Goal: Task Accomplishment & Management: Complete application form

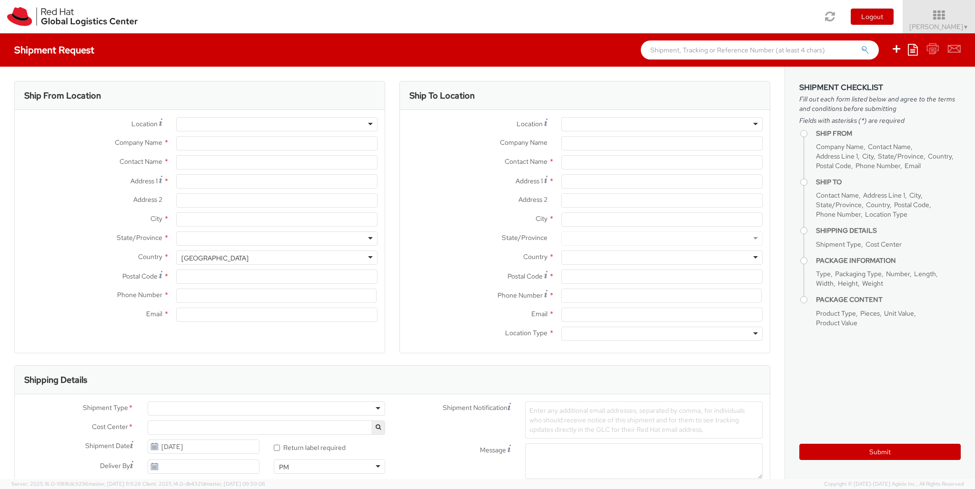
select select "850"
select select
type input "Red Hat Czech s.r.o."
type input "[PERSON_NAME]"
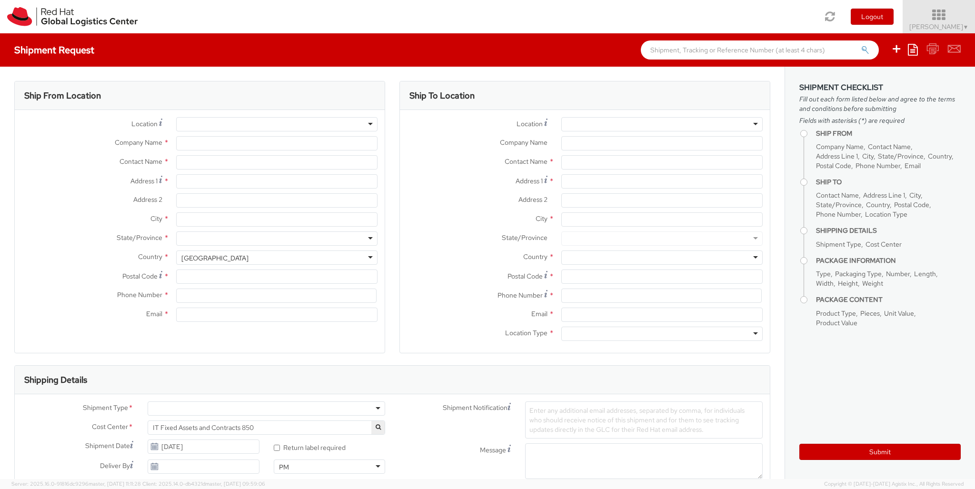
type input "Purkynova 647/111"
type input "[GEOGRAPHIC_DATA]"
type input "621 00"
type input "420 532 294 555"
type input "[EMAIL_ADDRESS][DOMAIN_NAME]"
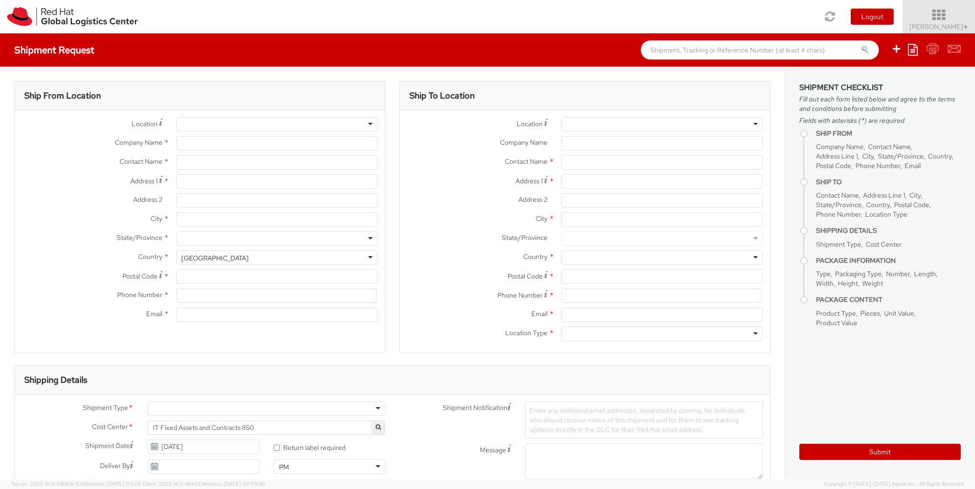
select select "CM"
select select "KGS"
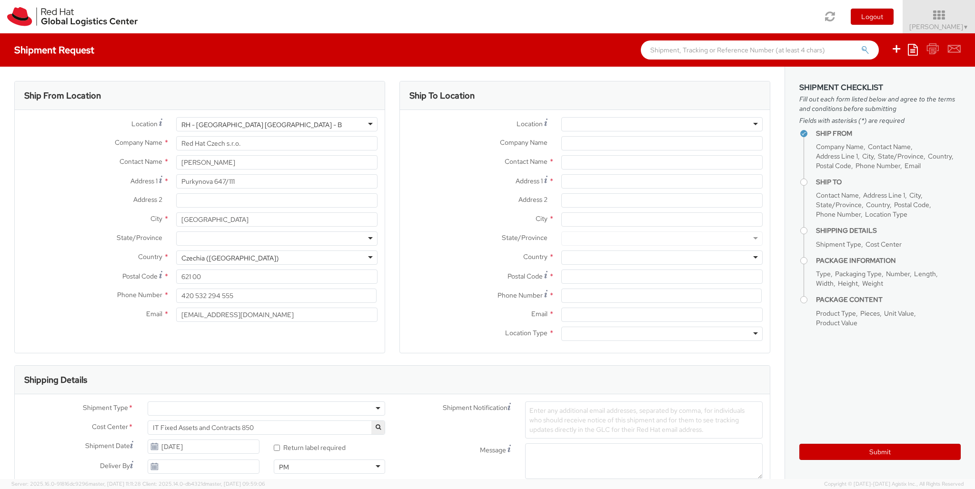
click at [277, 124] on div "RH - [GEOGRAPHIC_DATA] [GEOGRAPHIC_DATA] - B" at bounding box center [276, 124] width 201 height 14
click at [277, 222] on div "Location * [GEOGRAPHIC_DATA] - [GEOGRAPHIC_DATA] [GEOGRAPHIC_DATA] - [GEOGRAPHI…" at bounding box center [200, 222] width 370 height 210
type input "Red Hat Israel Ltd."
type input "[STREET_ADDRESS]"
type input "15th floor"
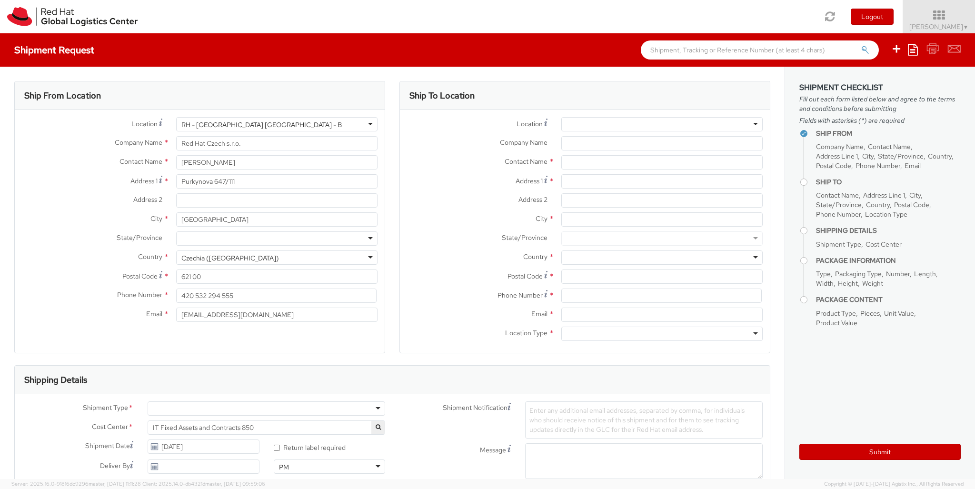
type input "RA'ANANA"
type input "4321545"
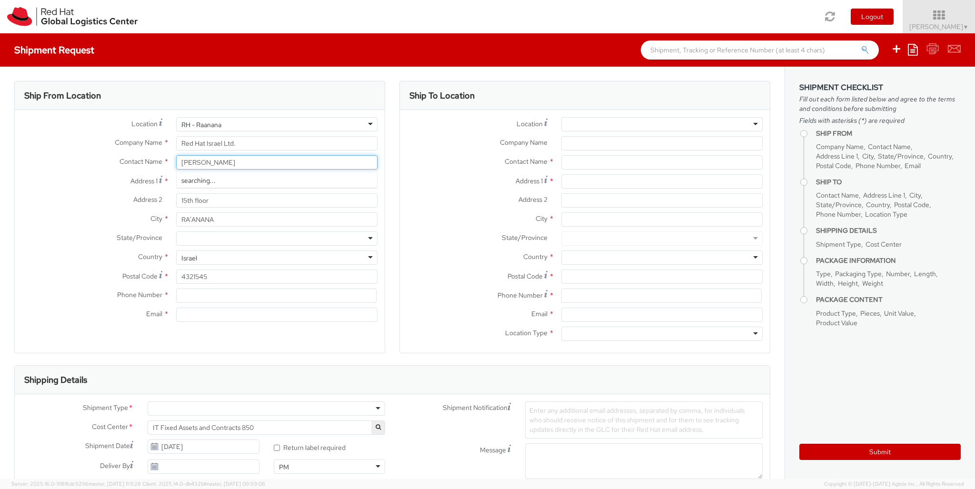
type input "[PERSON_NAME]"
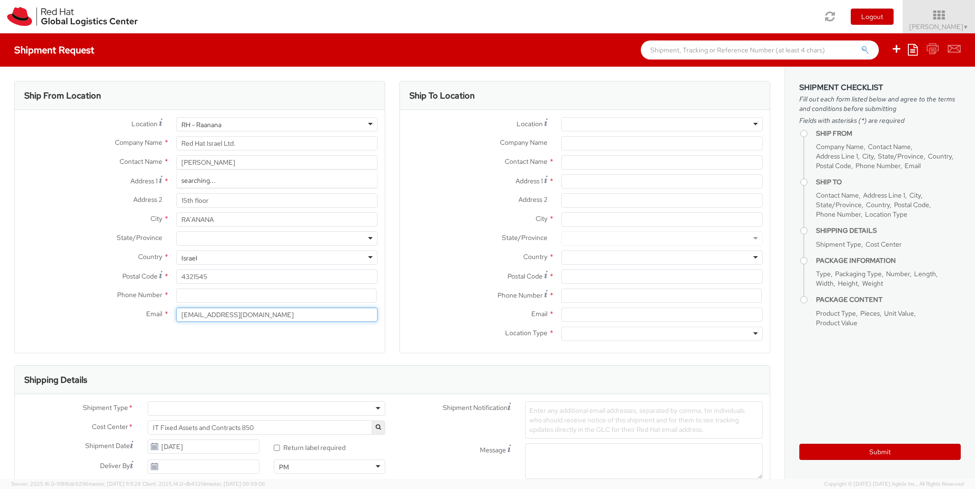
type input "[EMAIL_ADDRESS][DOMAIN_NAME]"
type input "[PHONE_NUMBER]"
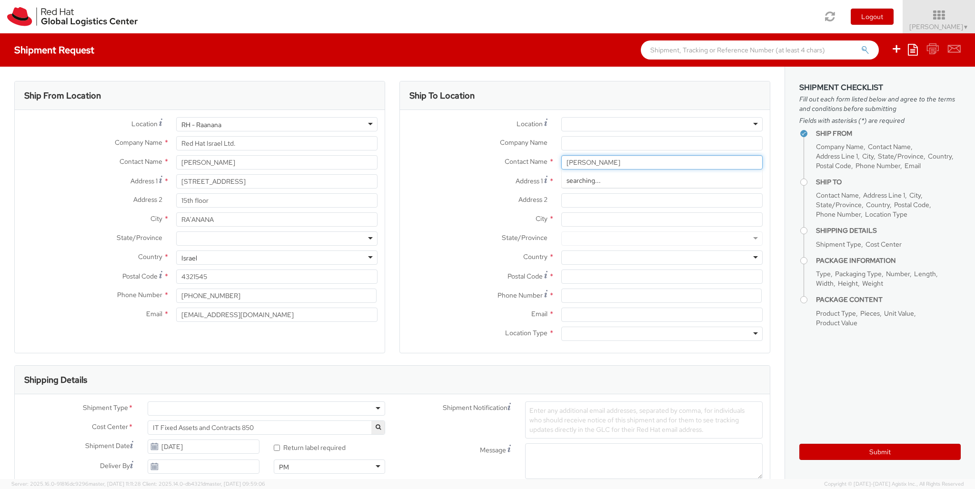
type input "[PERSON_NAME]"
type input "street 605"
type input "home 4"
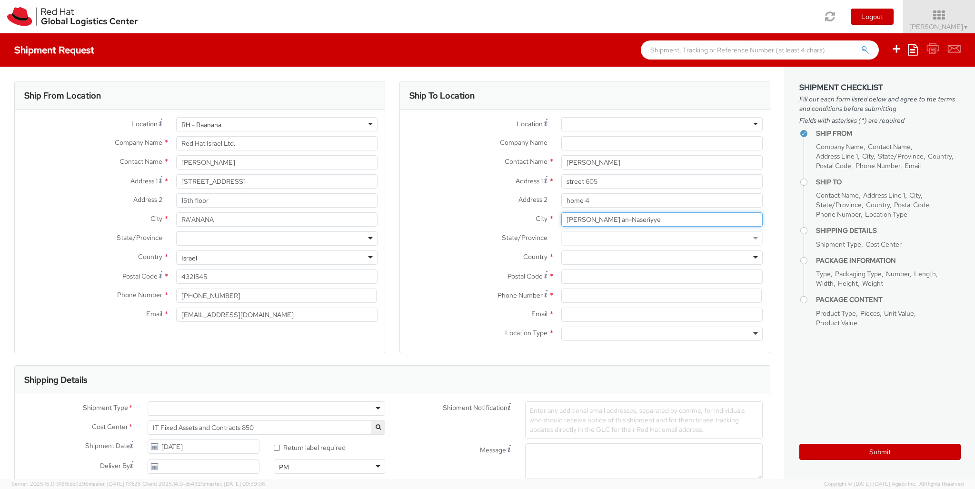
type input "[PERSON_NAME] an-Naseriyye"
type input "1695500"
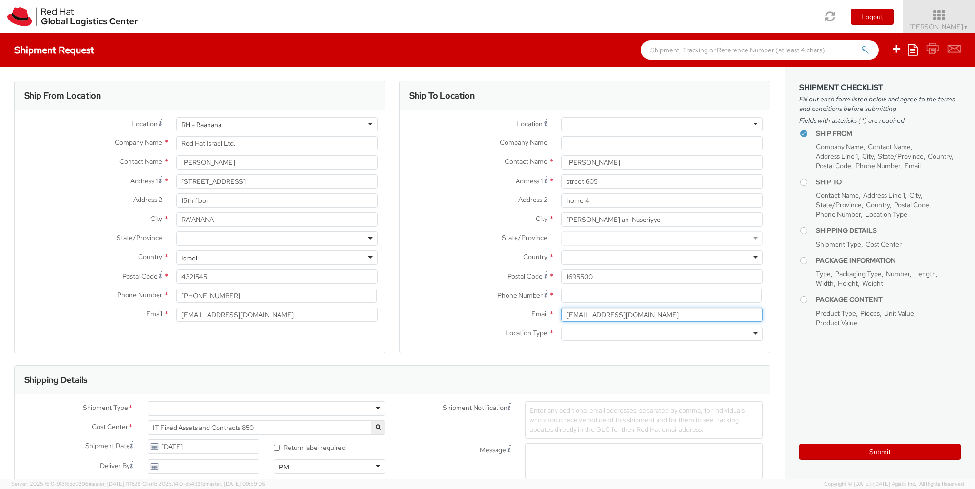
type input "[EMAIL_ADDRESS][DOMAIN_NAME]"
type input "[PHONE_NUMBER]"
click at [662, 258] on div at bounding box center [661, 257] width 201 height 14
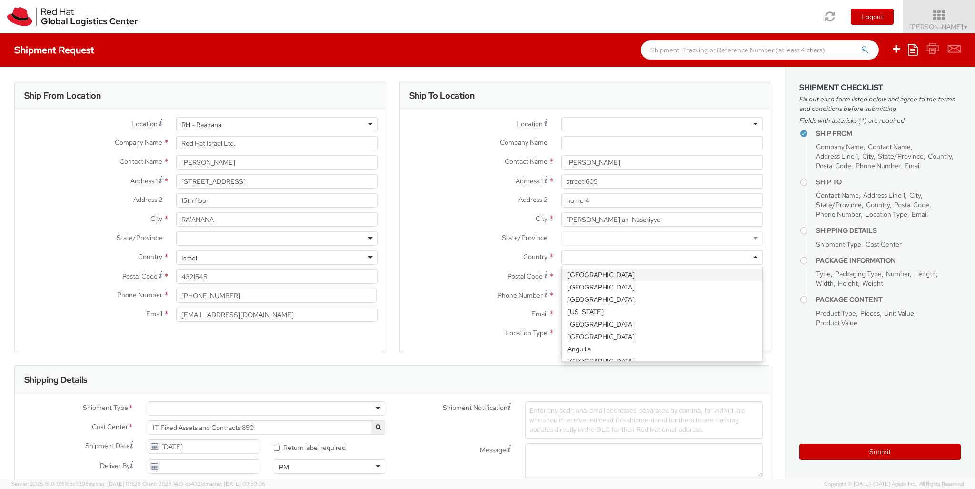
click at [662, 355] on div "Ship To Location Location * [GEOGRAPHIC_DATA] - [GEOGRAPHIC_DATA] - [GEOGRAPHIC…" at bounding box center [584, 223] width 371 height 284
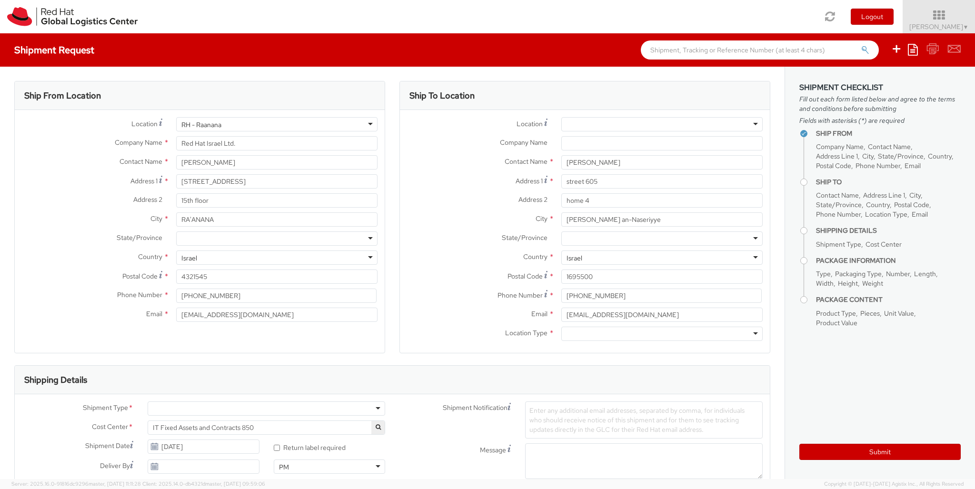
click at [662, 334] on div at bounding box center [661, 334] width 201 height 14
type input "r"
click at [266, 409] on div at bounding box center [267, 408] width 238 height 14
type input "bu"
click at [565, 484] on div at bounding box center [565, 491] width 80 height 14
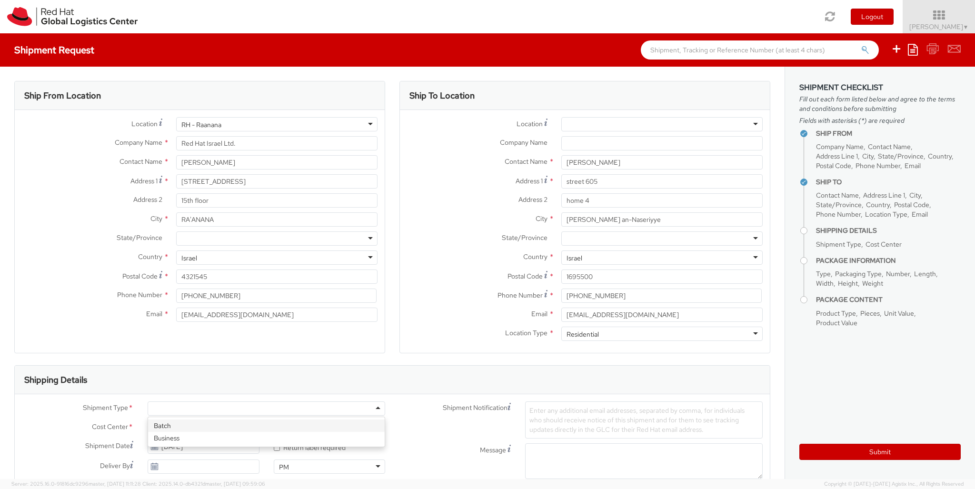
type input "ref"
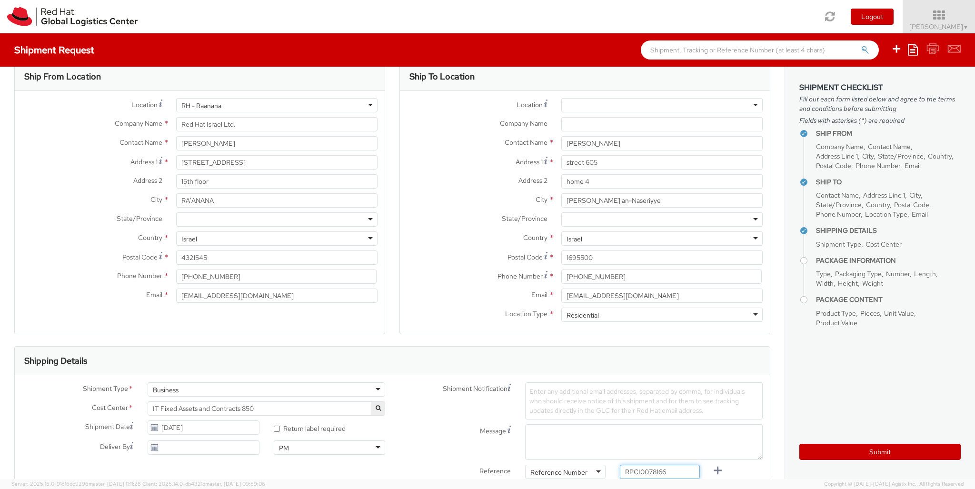
type input "RPCI0078166"
type input "[EMAIL_ADDRESS][DOMAIN_NAME]"
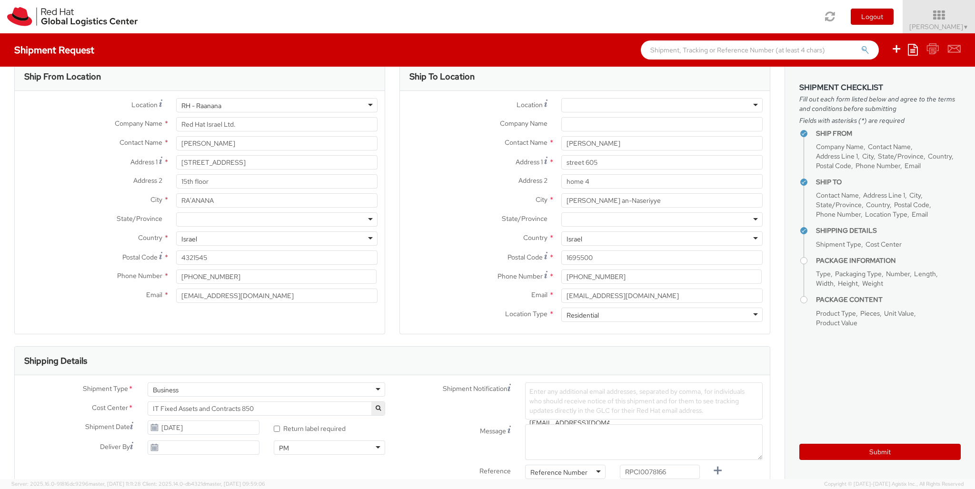
type input "lap"
select select "LAPTOP"
type input "your"
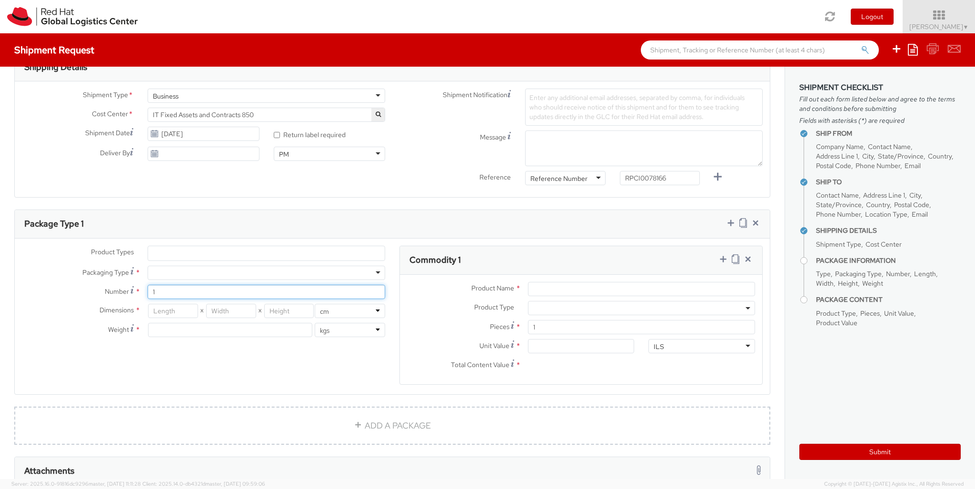
type input "1"
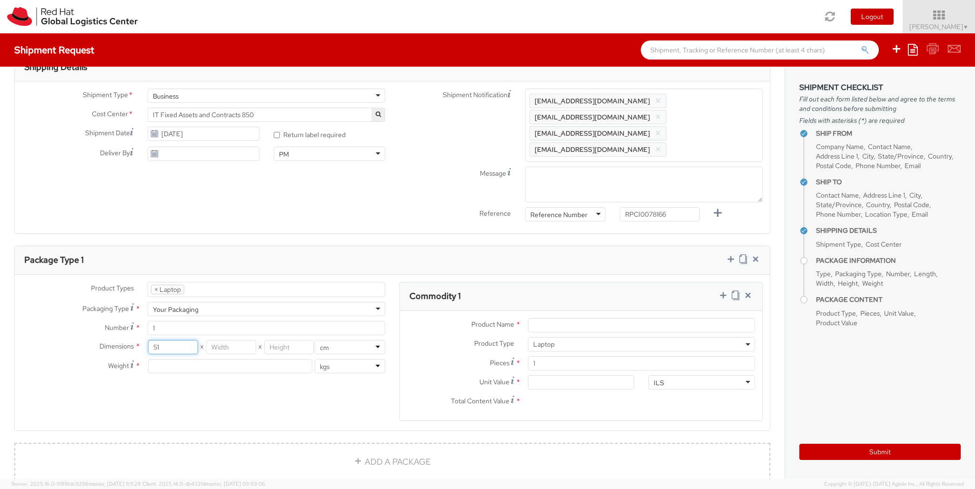
type input "51"
type input "32"
type input "8"
click at [581, 375] on input "Unit Value *" at bounding box center [581, 382] width 107 height 14
type input "1,758.10"
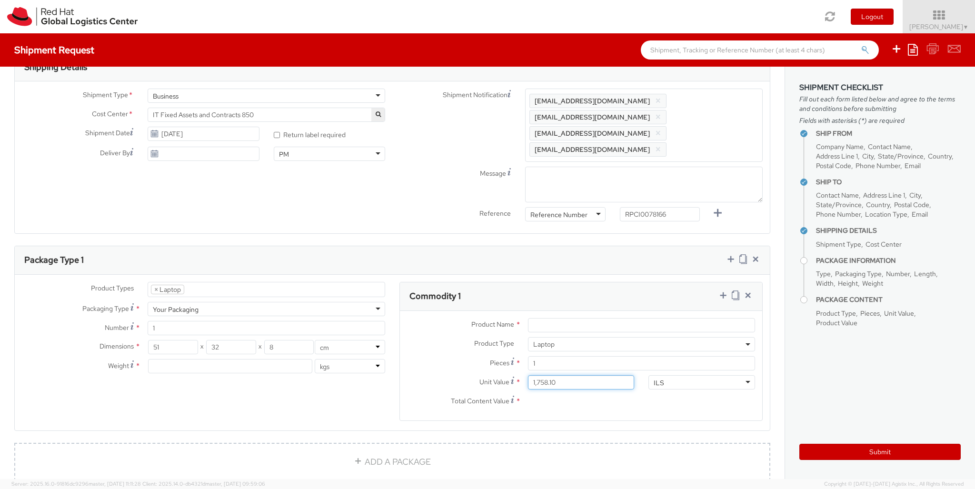
type input "1,758.10"
type input "EUR"
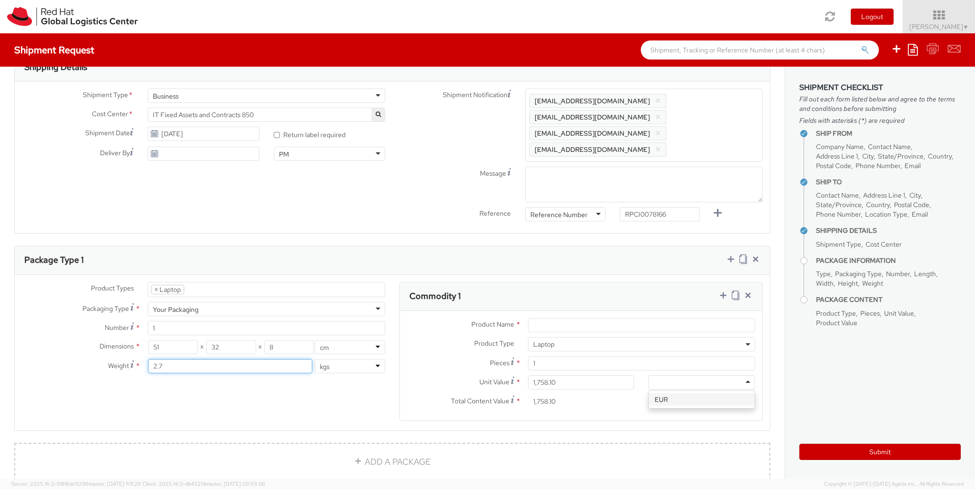
type input "2.7"
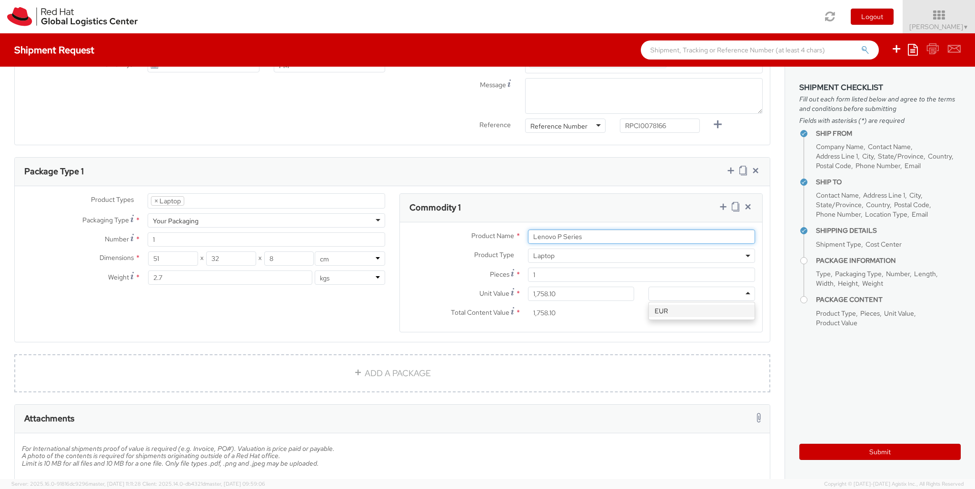
type input "Lenovo P Series"
type input "60"
type input "40"
type input "20"
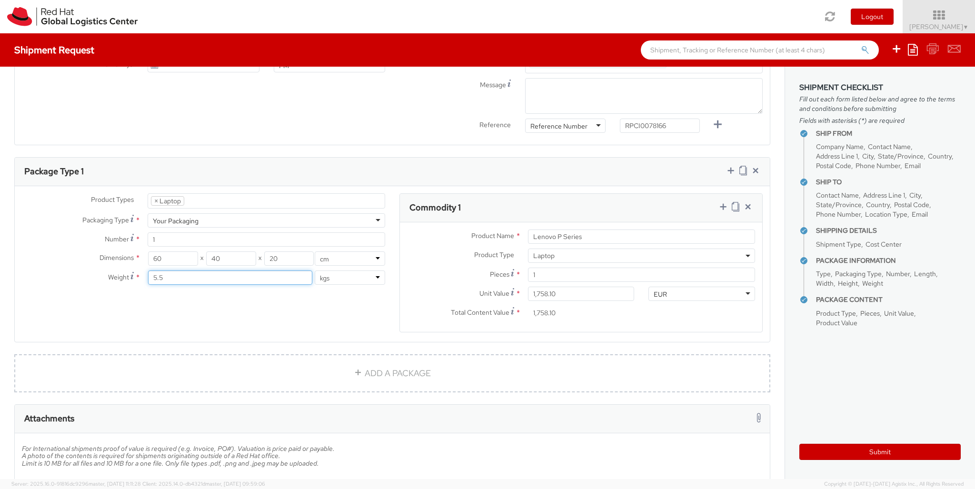
type input "5.5"
click at [723, 202] on icon at bounding box center [724, 207] width 10 height 10
select select
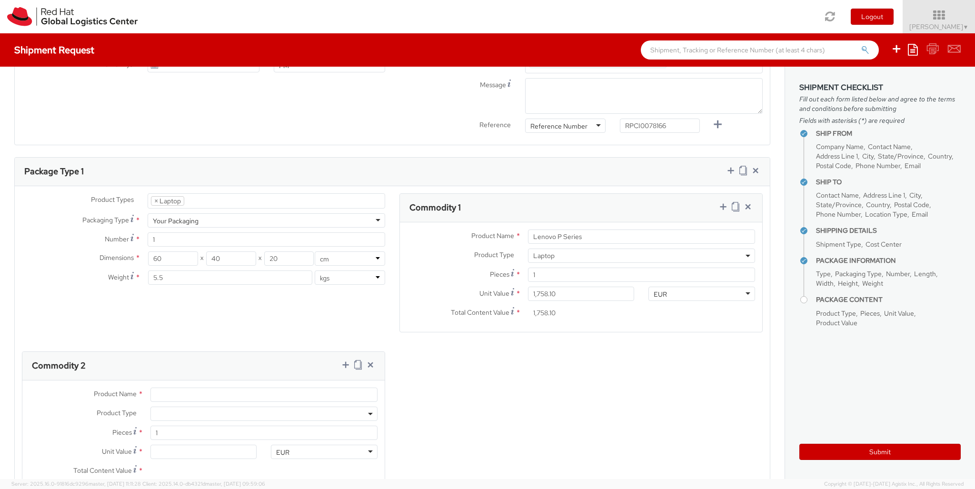
click at [264, 407] on span at bounding box center [263, 414] width 227 height 14
select select "DOC_STATION"
click at [203, 445] on input "Unit Value *" at bounding box center [203, 452] width 107 height 14
type input "250.00"
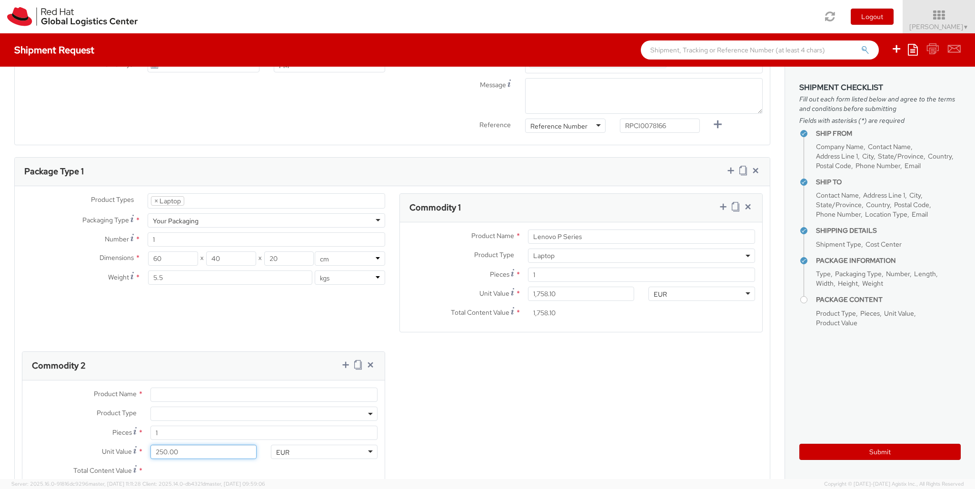
type input "250.00"
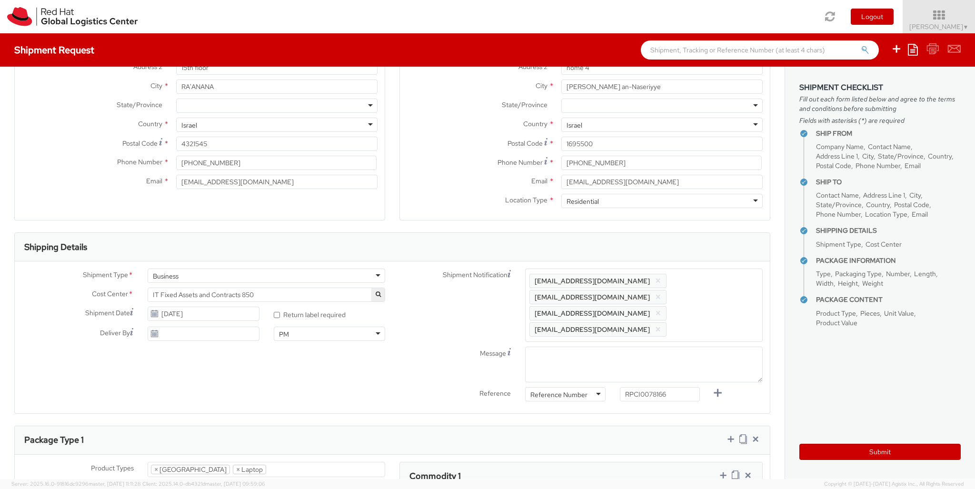
scroll to position [239, 0]
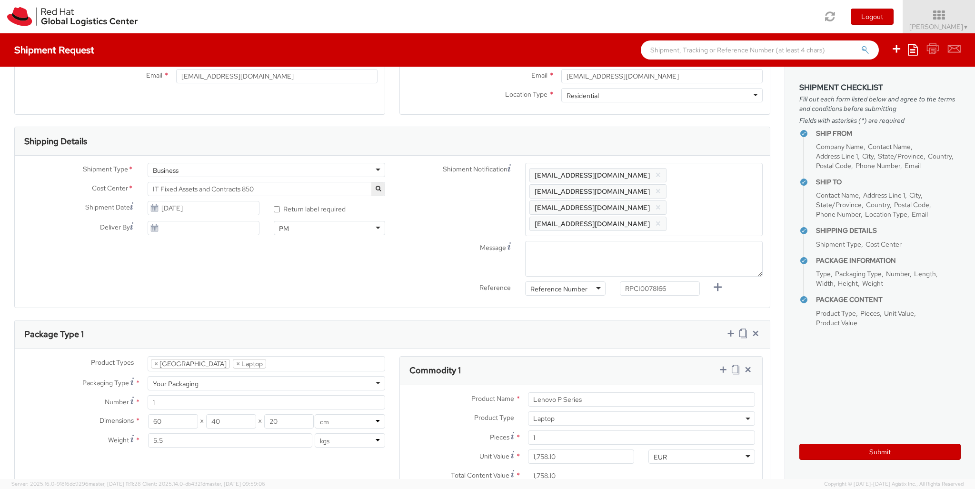
type input "Lenovo Thunderbolt 4 Workstation Dock"
click at [233, 205] on input "[DATE]" at bounding box center [203, 208] width 111 height 14
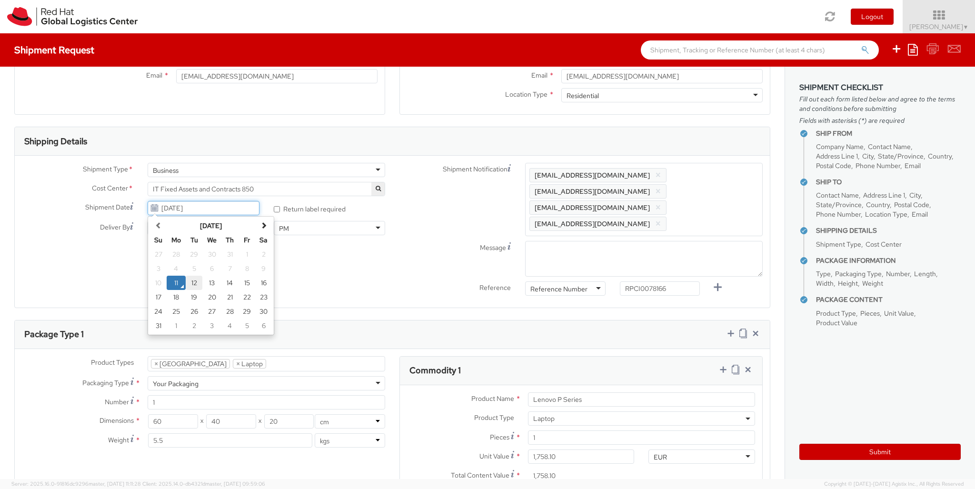
click at [199, 284] on td "12" at bounding box center [194, 283] width 17 height 14
type input "[DATE]"
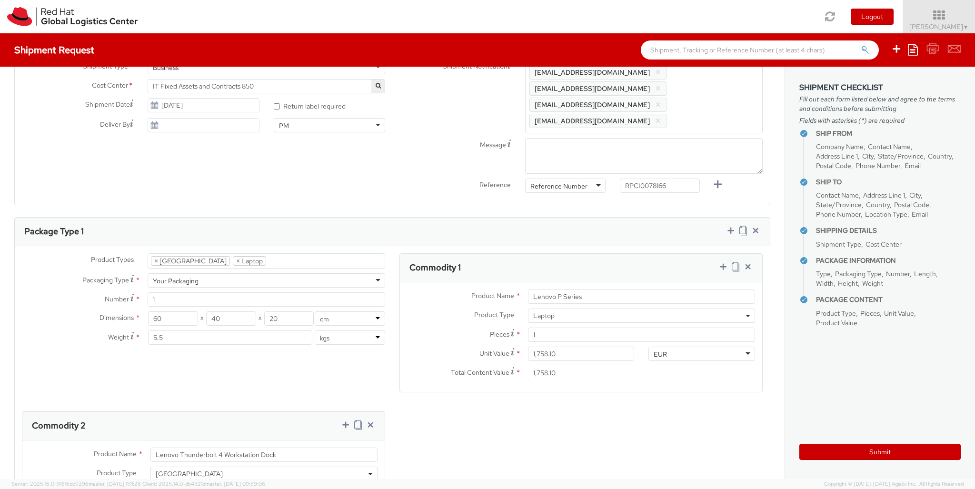
scroll to position [401, 0]
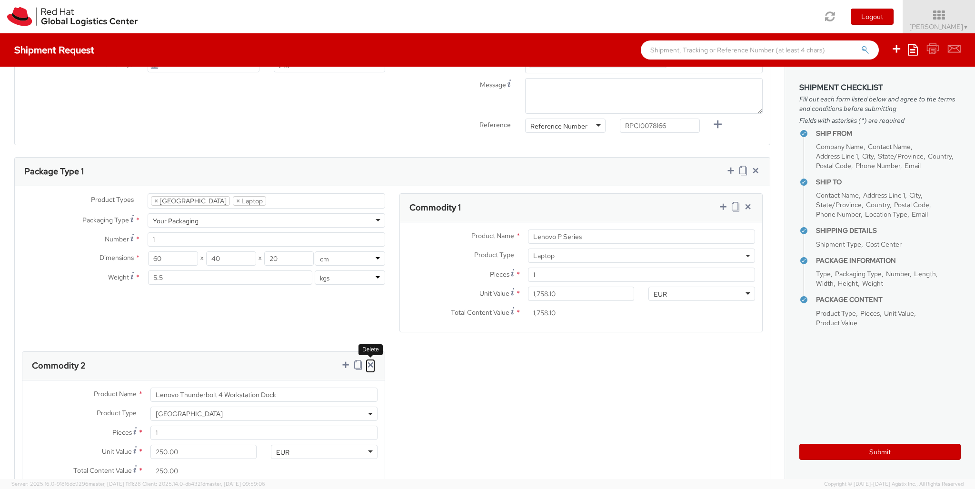
click at [368, 360] on icon at bounding box center [371, 365] width 10 height 10
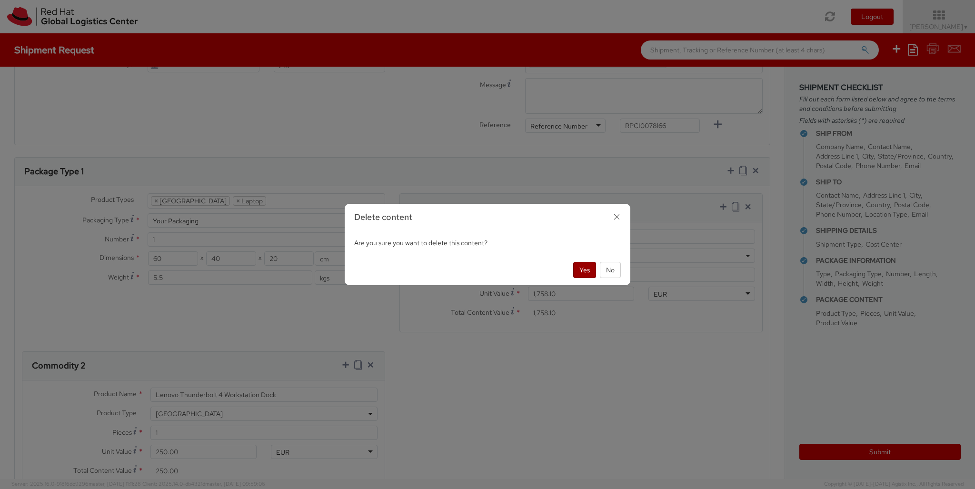
click at [581, 268] on button "Yes" at bounding box center [584, 270] width 23 height 16
select select "LAPTOP"
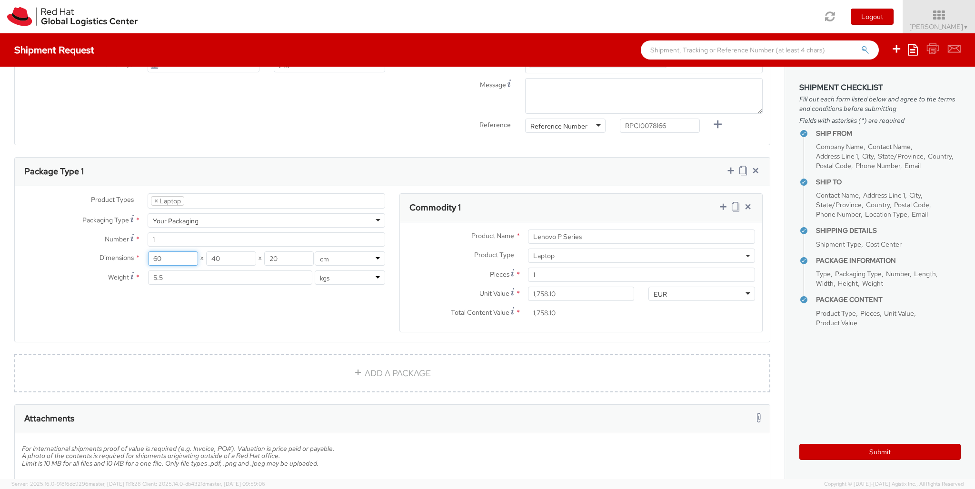
drag, startPoint x: 181, startPoint y: 242, endPoint x: 91, endPoint y: 226, distance: 91.5
click at [148, 251] on input "60" at bounding box center [173, 258] width 50 height 14
type input "40"
drag, startPoint x: 199, startPoint y: 241, endPoint x: 215, endPoint y: 241, distance: 16.7
click at [206, 251] on input "40" at bounding box center [231, 258] width 50 height 14
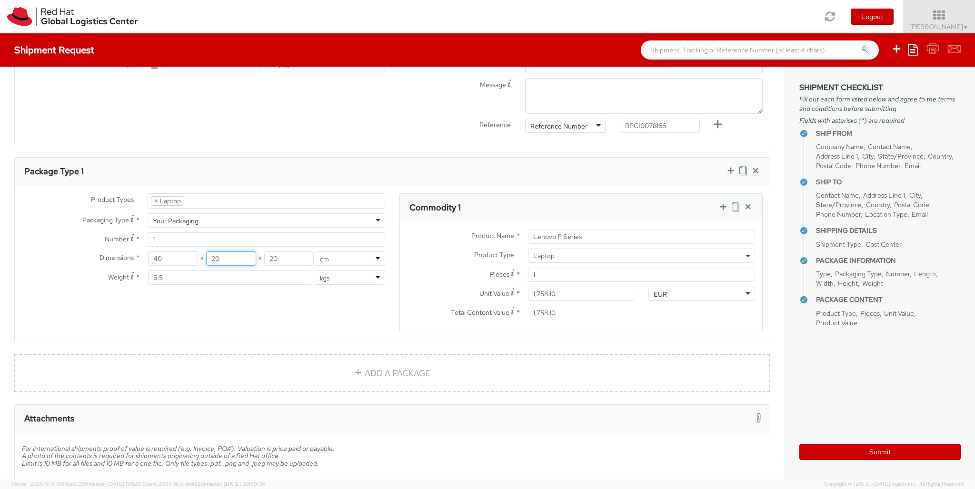
type input "20"
drag, startPoint x: 277, startPoint y: 245, endPoint x: 219, endPoint y: 236, distance: 58.9
click at [264, 251] on input "20" at bounding box center [289, 258] width 50 height 14
type input "10"
drag, startPoint x: 189, startPoint y: 262, endPoint x: 83, endPoint y: 256, distance: 105.9
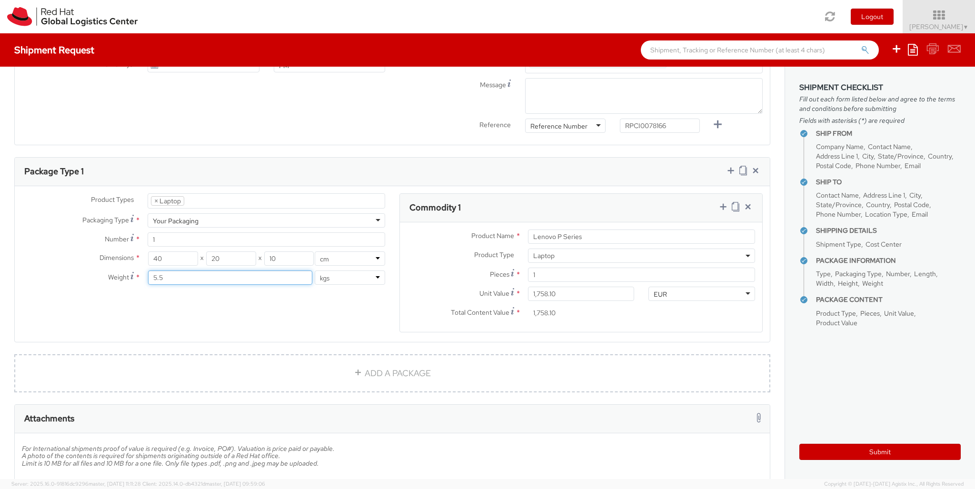
click at [148, 270] on input "5.5" at bounding box center [230, 277] width 164 height 14
type input "4"
click at [227, 288] on div "Product Types * Documents Docking Station Laptop Monitor Other Hardware Server …" at bounding box center [392, 268] width 755 height 151
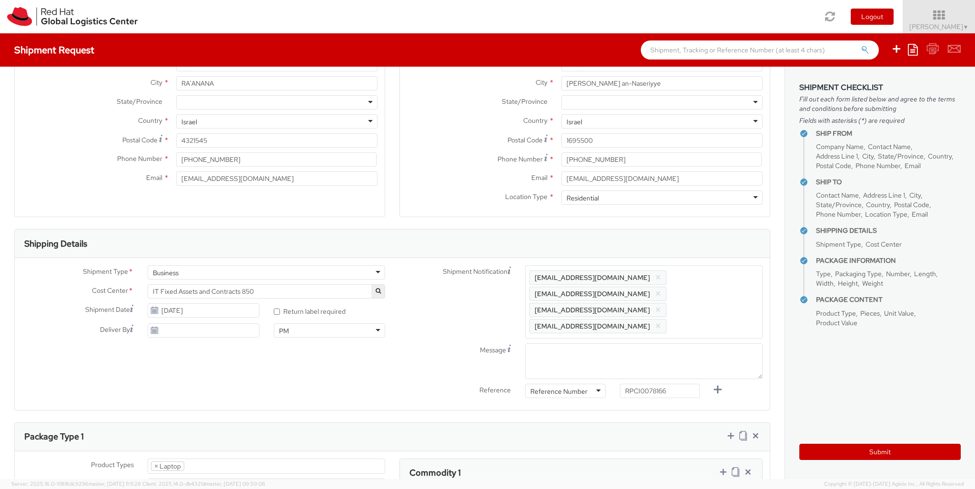
scroll to position [130, 0]
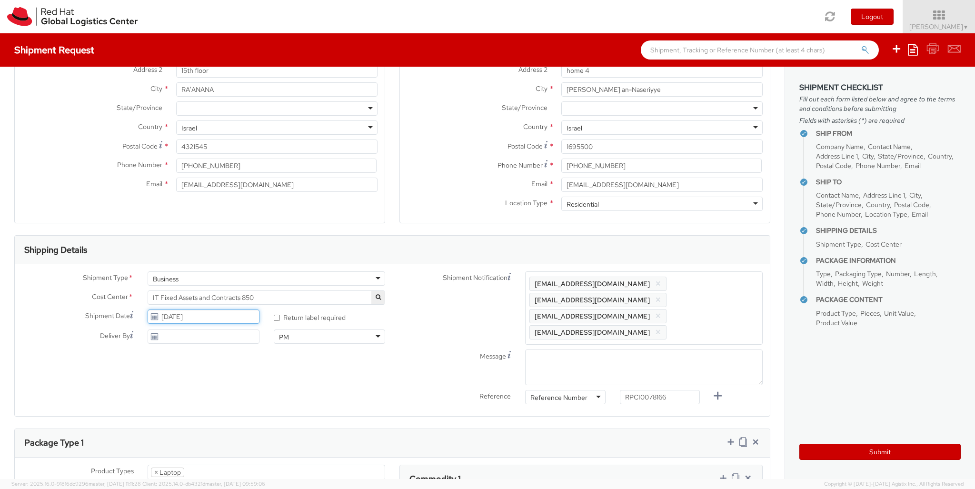
click at [214, 316] on input "[DATE]" at bounding box center [203, 317] width 111 height 14
click at [195, 393] on td "12" at bounding box center [194, 391] width 17 height 14
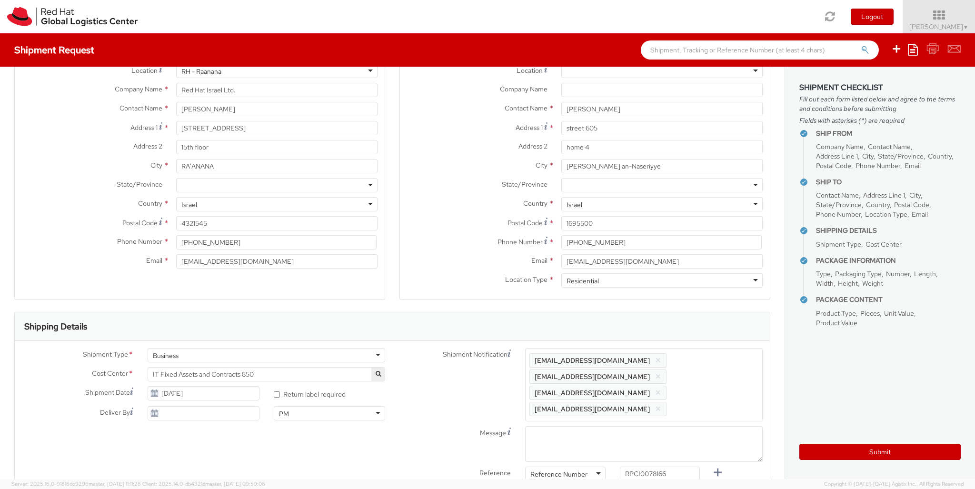
scroll to position [0, 0]
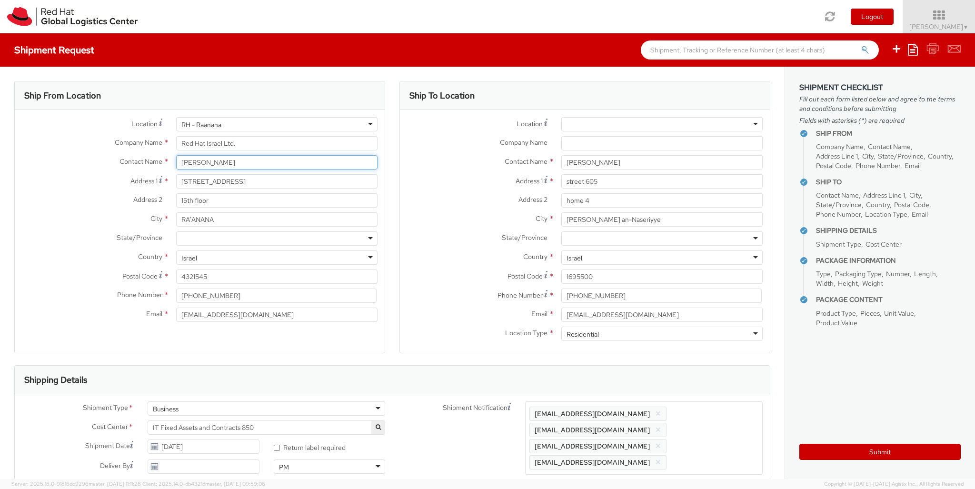
drag, startPoint x: 245, startPoint y: 163, endPoint x: 77, endPoint y: 148, distance: 168.7
click at [176, 155] on input "[PERSON_NAME]" at bounding box center [276, 162] width 201 height 14
paste input "[PERSON_NAME]"
type input "[PERSON_NAME]"
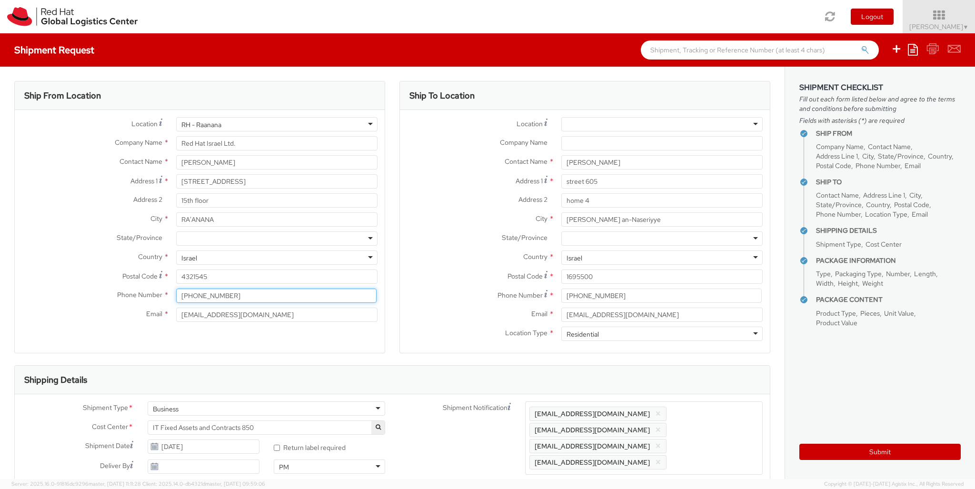
drag, startPoint x: 170, startPoint y: 279, endPoint x: 30, endPoint y: 261, distance: 140.6
click at [176, 289] on input "[PHONE_NUMBER]" at bounding box center [276, 296] width 200 height 14
paste input "[PHONE_NUMBER]"
type input "[PHONE_NUMBER]"
click at [76, 306] on div "Phone Number * [PHONE_NUMBER]" at bounding box center [200, 298] width 370 height 19
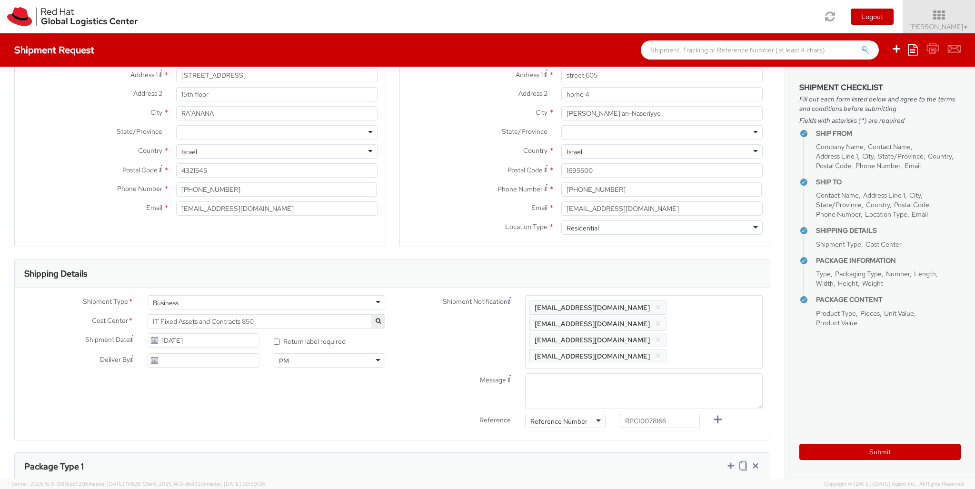
scroll to position [109, 0]
type input "[PERSON_NAME]"
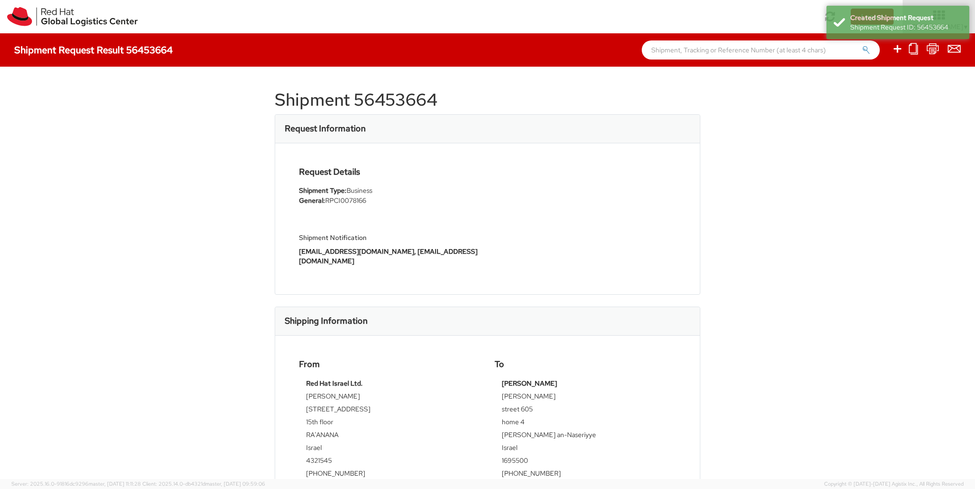
click at [391, 98] on h1 "Shipment 56453664" at bounding box center [488, 99] width 426 height 19
copy h1 "56453664"
click at [898, 50] on icon at bounding box center [897, 49] width 11 height 12
select select
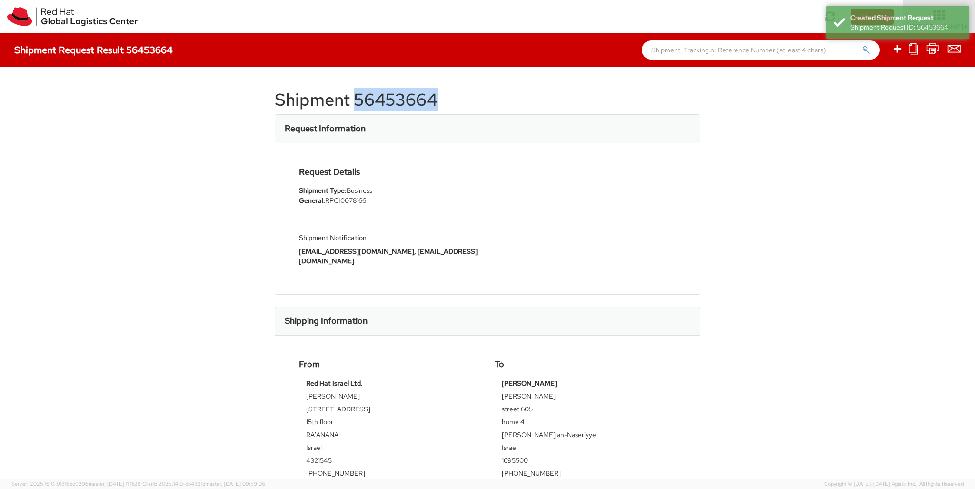
select select
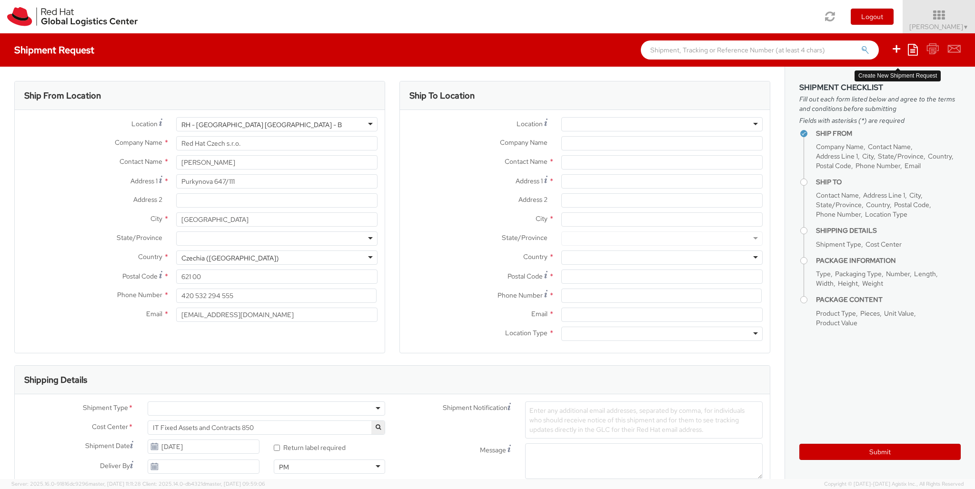
select select "850"
click at [277, 124] on div "RH - [GEOGRAPHIC_DATA] [GEOGRAPHIC_DATA] - B" at bounding box center [276, 124] width 201 height 14
click at [277, 222] on div "Location * [GEOGRAPHIC_DATA] - [GEOGRAPHIC_DATA] [GEOGRAPHIC_DATA] - [GEOGRAPHI…" at bounding box center [200, 222] width 370 height 210
type input "Red Hat Israel Ltd."
type input "[STREET_ADDRESS]"
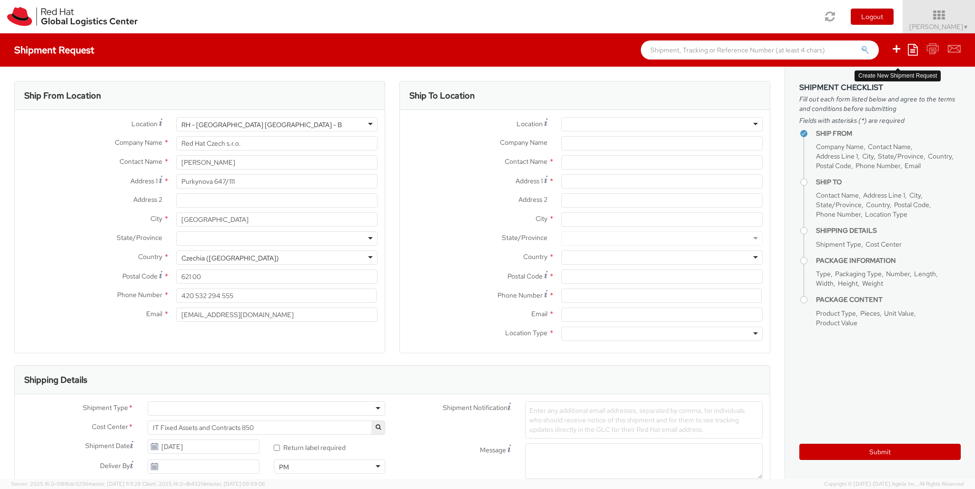
type input "15th floor"
type input "RA'ANANA"
type input "4321545"
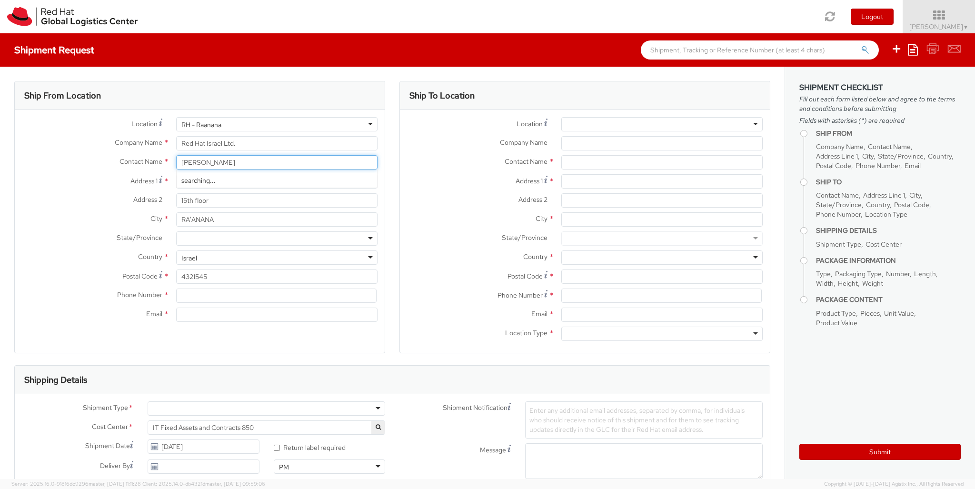
type input "[PERSON_NAME]"
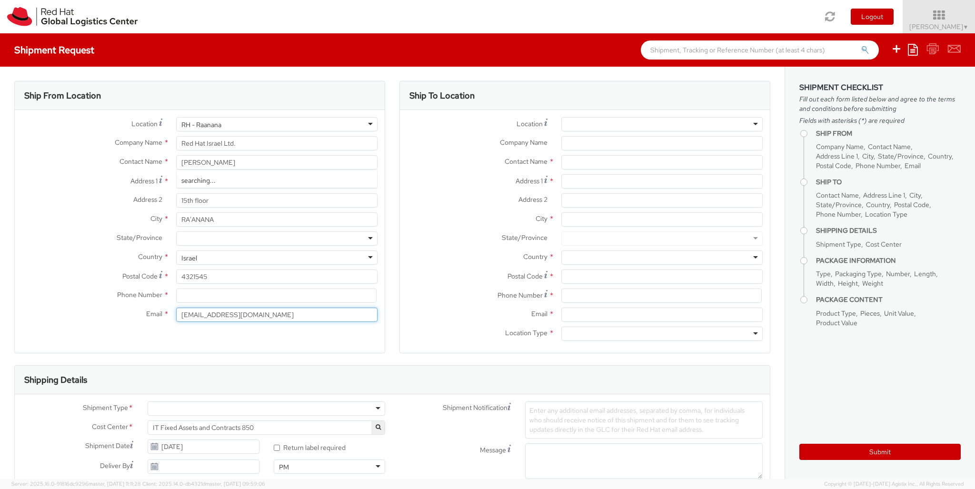
type input "[EMAIL_ADDRESS][DOMAIN_NAME]"
type input "[PHONE_NUMBER]"
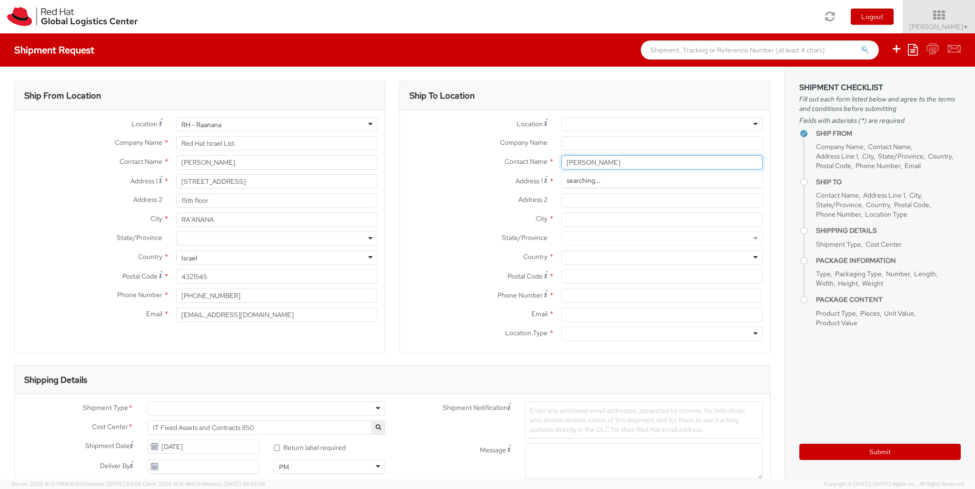
type input "[PERSON_NAME]"
type input "9 Yaar Yerushalaim"
type input "Apartment 3"
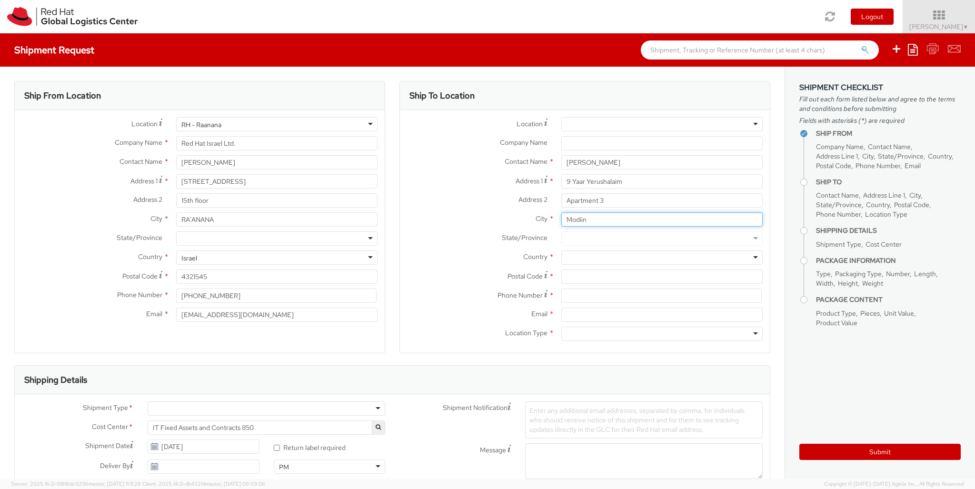
type input "Modiin"
type input "7169229"
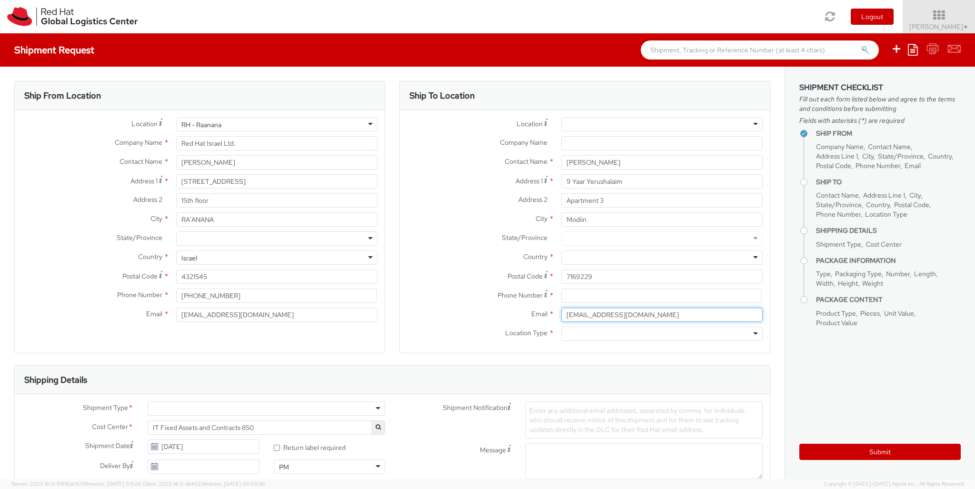
type input "[EMAIL_ADDRESS][DOMAIN_NAME]"
type input "0544471475"
click at [662, 258] on div at bounding box center [661, 257] width 201 height 14
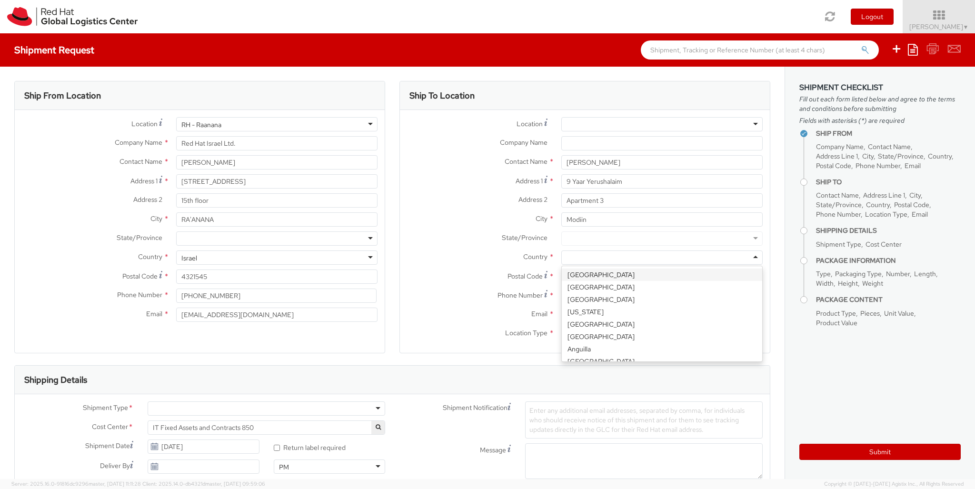
click at [662, 355] on div "Ship To Location Location * [GEOGRAPHIC_DATA] - [GEOGRAPHIC_DATA] - [GEOGRAPHIC…" at bounding box center [584, 223] width 371 height 284
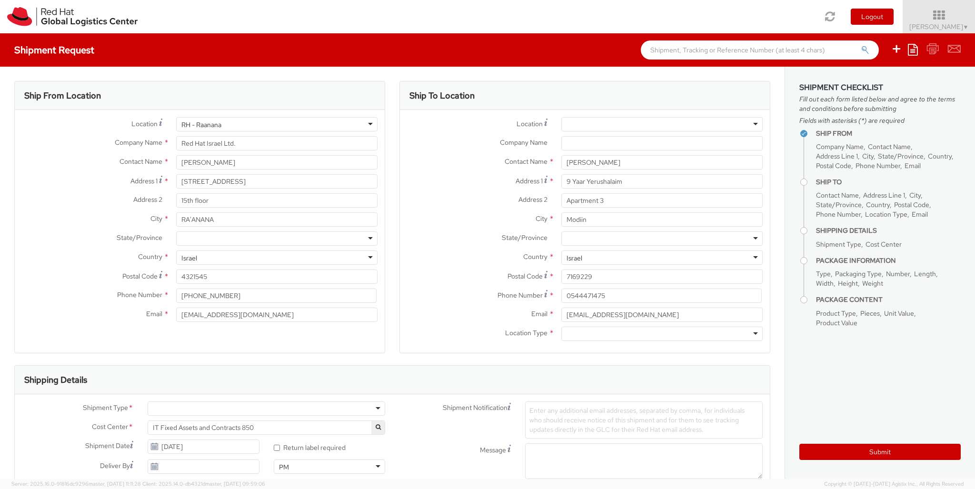
click at [662, 334] on div at bounding box center [661, 334] width 201 height 14
type input "r"
click at [266, 409] on div at bounding box center [267, 408] width 238 height 14
type input "bu"
click at [565, 484] on div at bounding box center [565, 491] width 80 height 14
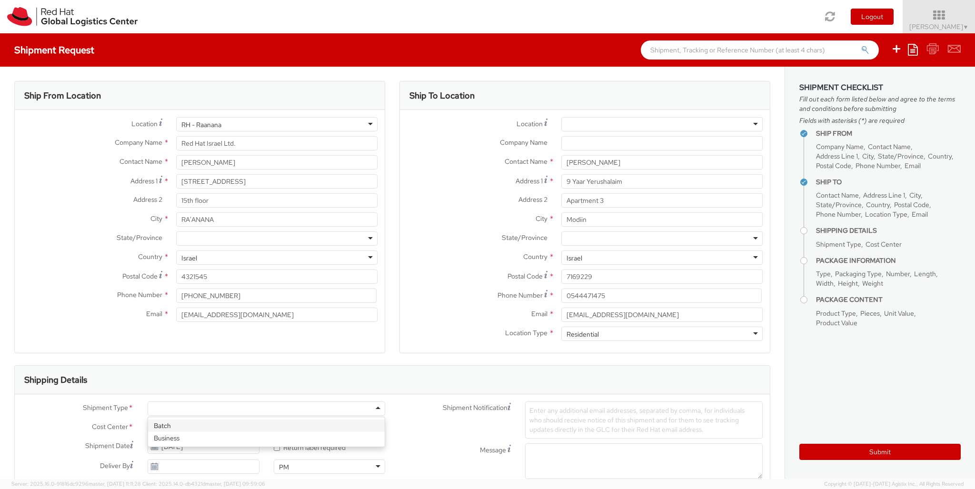
type input "ref"
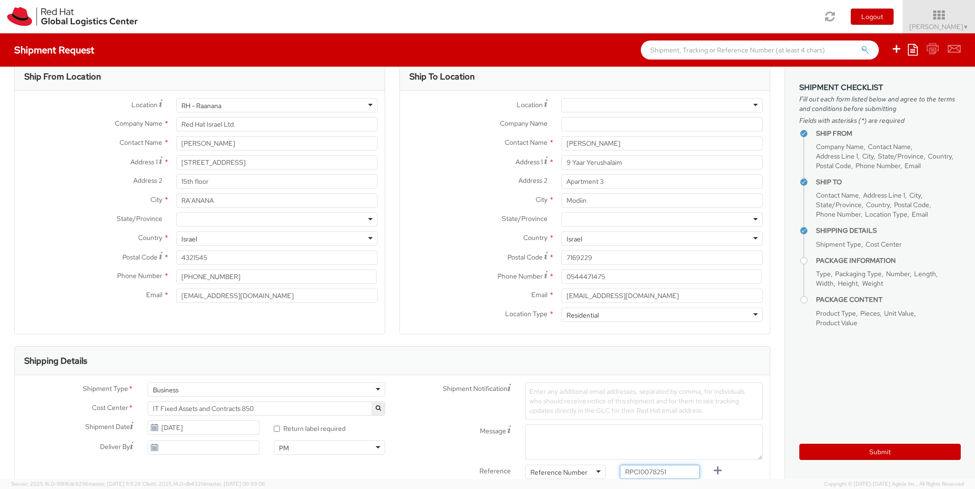
type input "RPCI0078251"
type input "[EMAIL_ADDRESS][DOMAIN_NAME]"
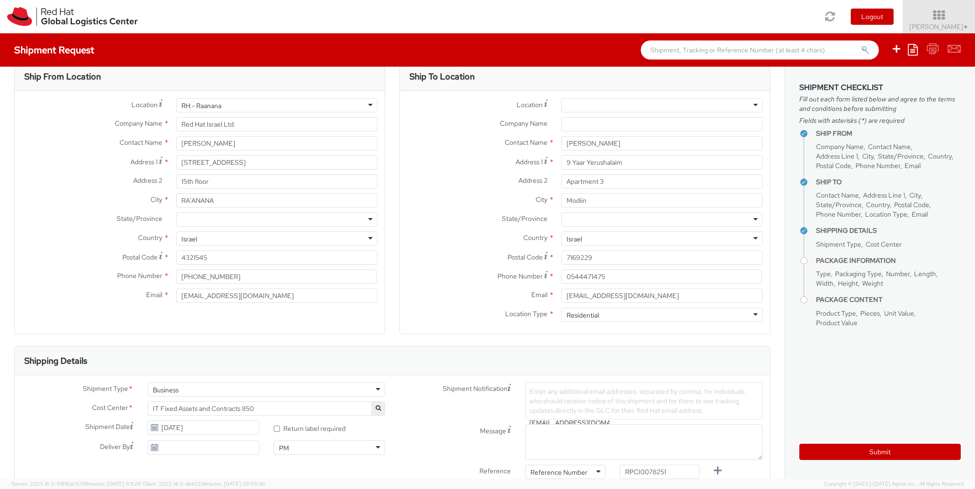
type input "lap"
select select "LAPTOP"
type input "your"
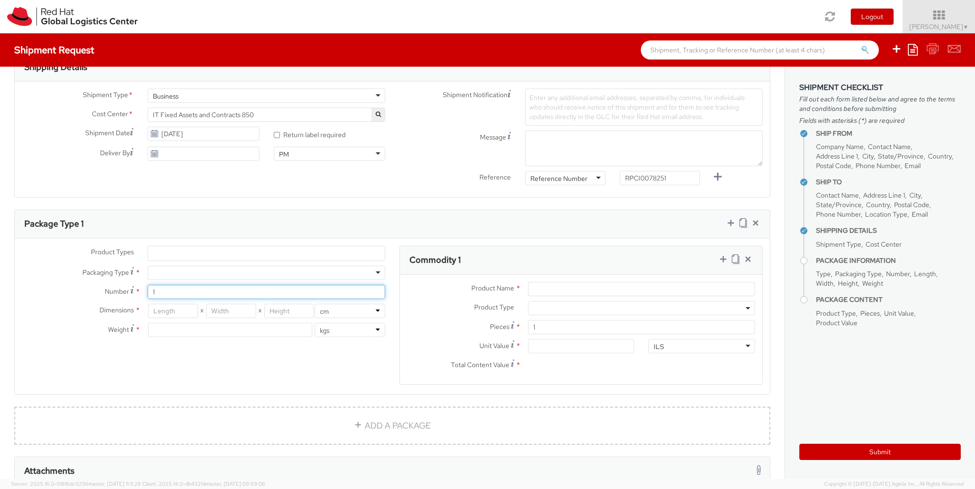
type input "1"
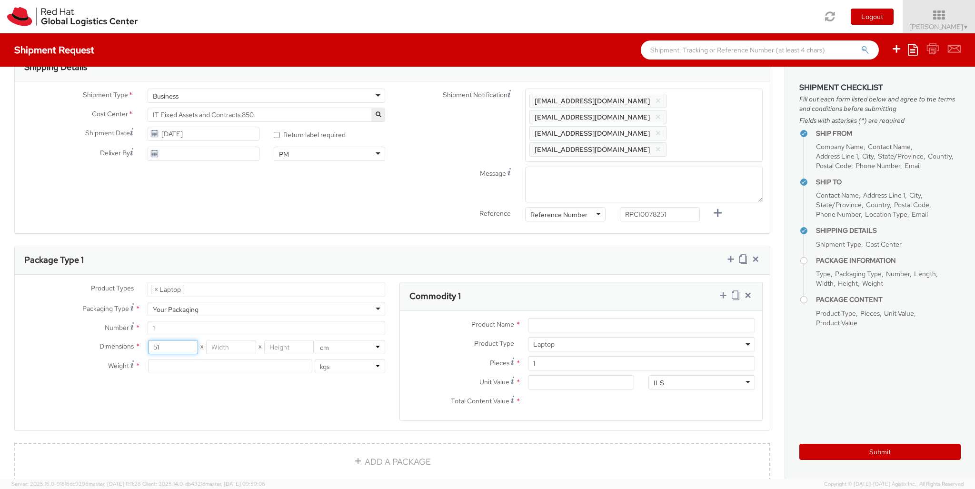
type input "51"
type input "32"
type input "8"
click at [581, 375] on input "Unit Value *" at bounding box center [581, 382] width 107 height 14
type input "1,758.10"
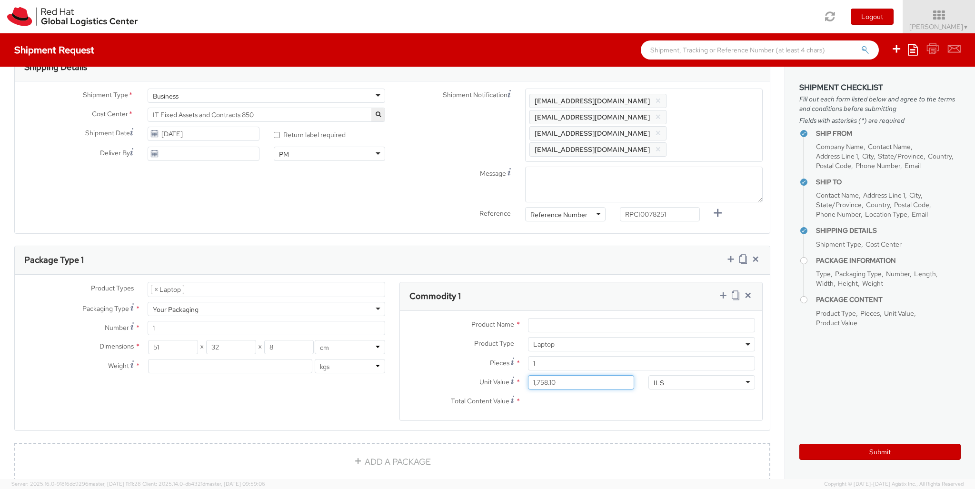
type input "1,758.10"
type input "EUR"
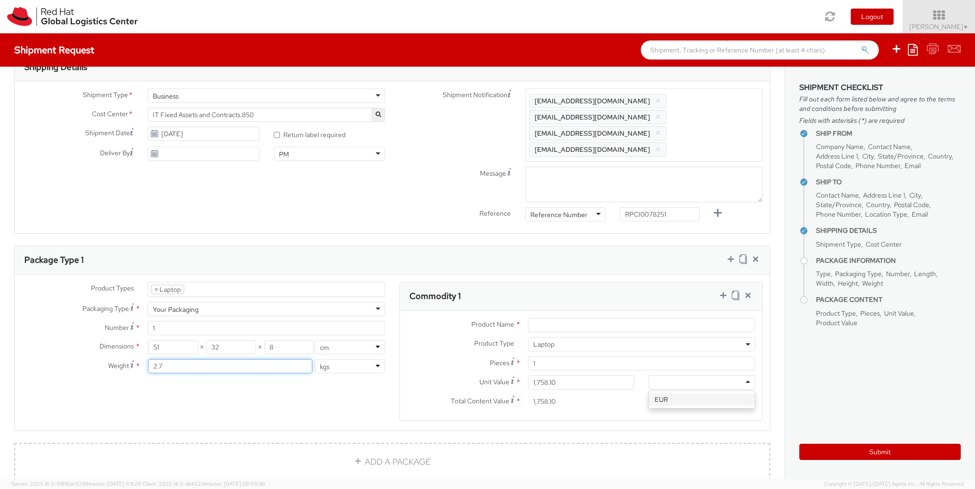
scroll to position [0, 0]
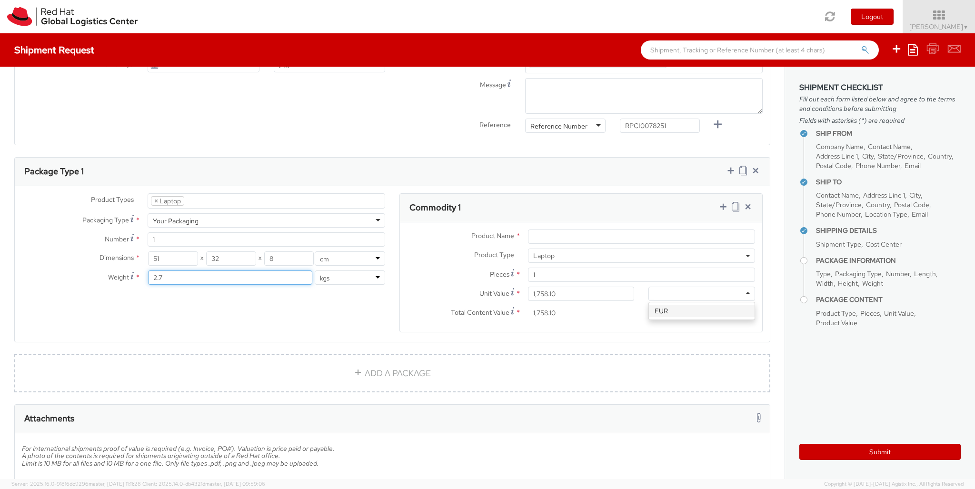
type input "2.7"
type input "Lenovo P Series"
type input "60"
type input "40"
type input "20"
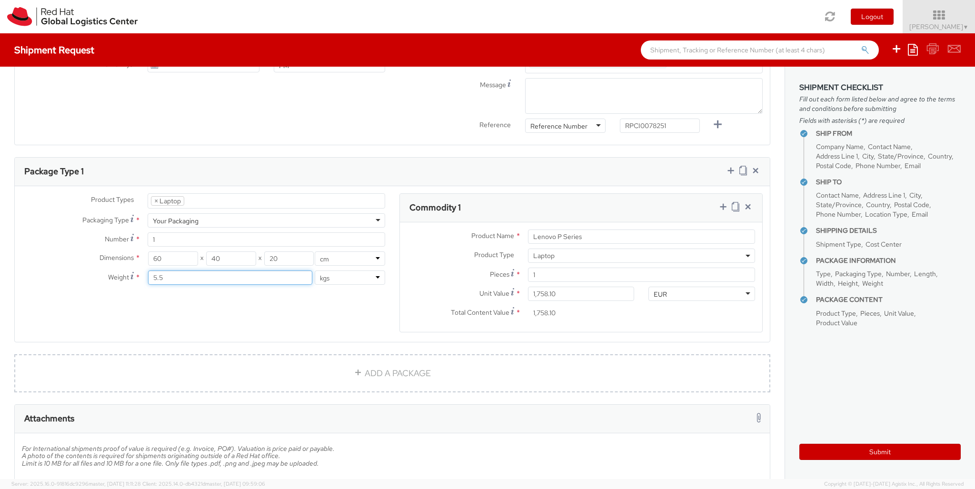
type input "5.5"
click at [723, 202] on icon at bounding box center [724, 207] width 10 height 10
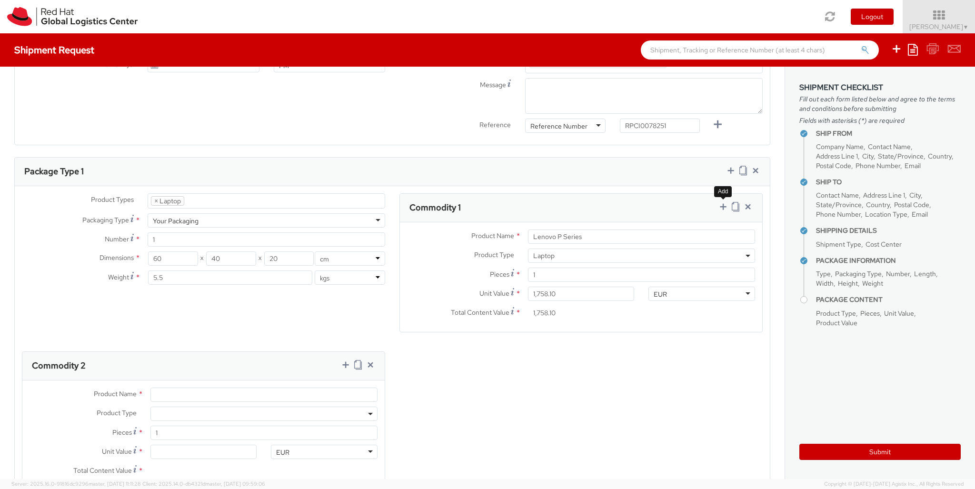
click at [264, 407] on span at bounding box center [263, 414] width 227 height 14
select select "DOC_STATION"
click at [203, 445] on input "Unit Value *" at bounding box center [203, 452] width 107 height 14
type input "250.00"
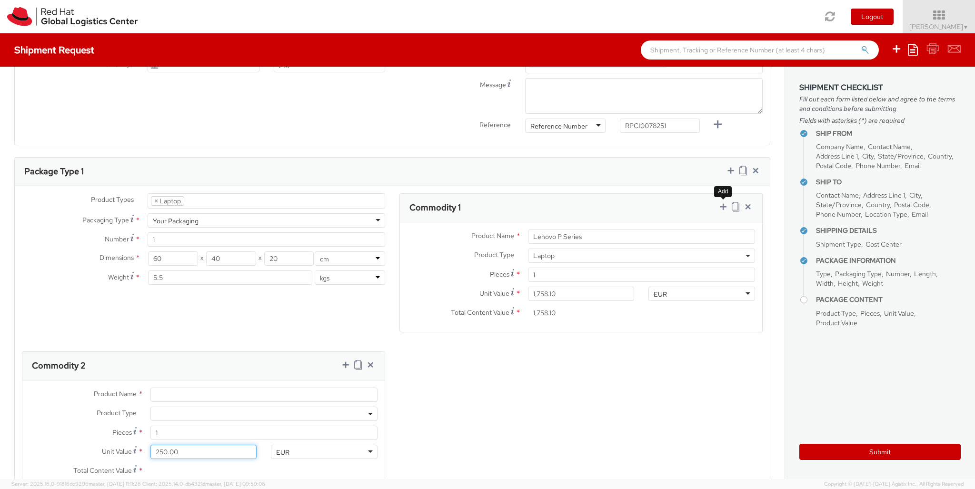
type input "250.00"
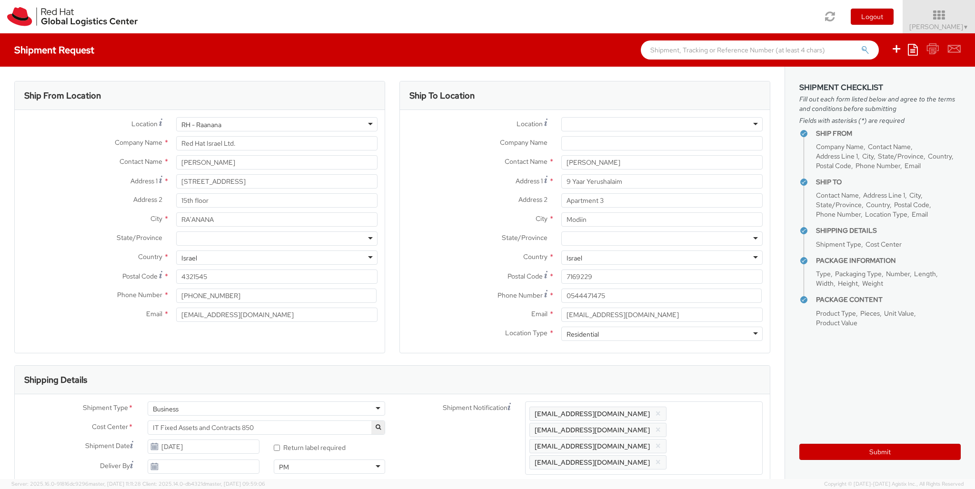
type input "Lenovo Thunderbolt 4 Workstation Dock"
drag, startPoint x: 249, startPoint y: 299, endPoint x: 0, endPoint y: 278, distance: 249.4
click at [176, 289] on input "[PHONE_NUMBER]" at bounding box center [276, 296] width 200 height 14
paste input "[PHONE_NUMBER]"
type input "[PHONE_NUMBER]"
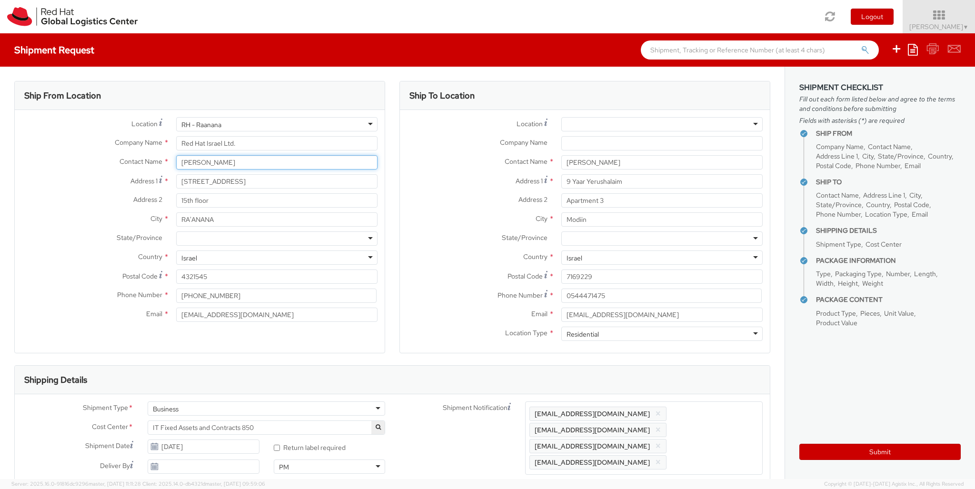
drag, startPoint x: 256, startPoint y: 162, endPoint x: 52, endPoint y: 152, distance: 204.5
click at [176, 155] on input "[PERSON_NAME]" at bounding box center [276, 162] width 201 height 14
paste input "[PERSON_NAME]"
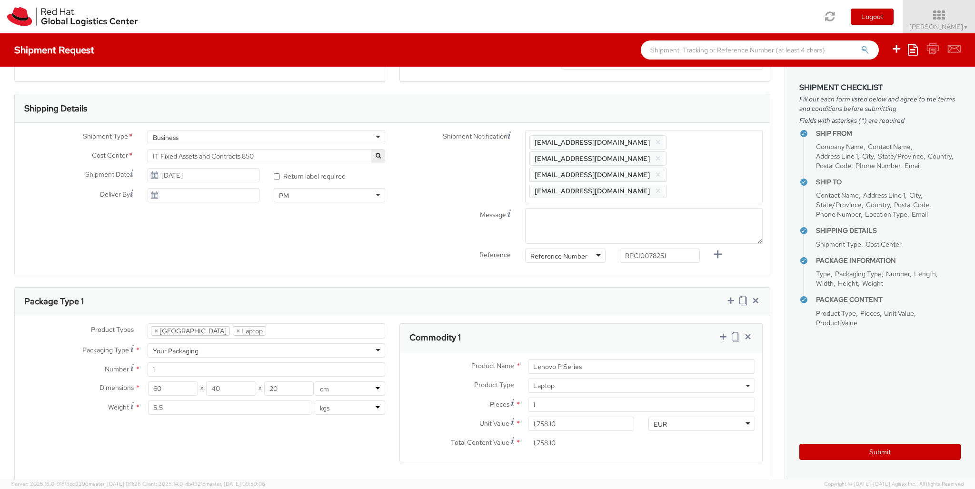
type input "[PERSON_NAME]"
click at [198, 175] on input "[DATE]" at bounding box center [203, 175] width 111 height 14
click at [193, 247] on td "12" at bounding box center [194, 250] width 17 height 14
type input "[DATE]"
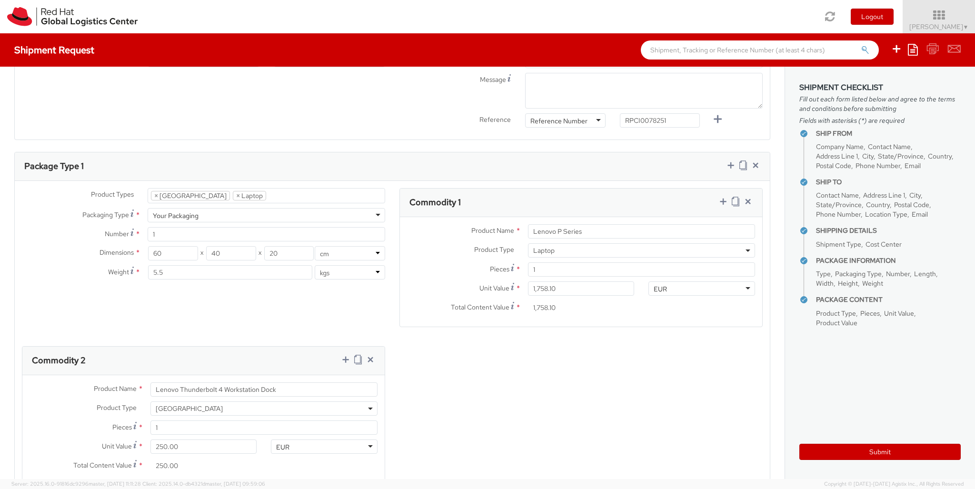
scroll to position [434, 0]
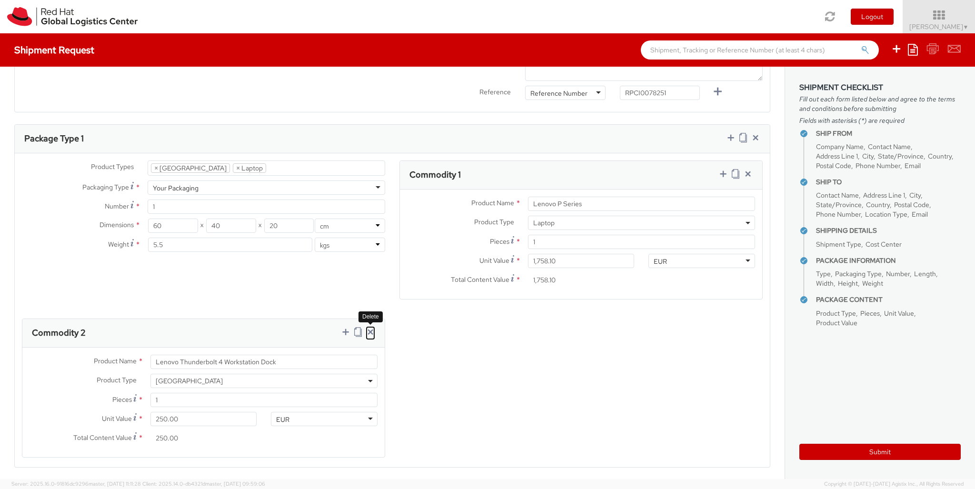
click at [369, 327] on icon at bounding box center [371, 332] width 10 height 10
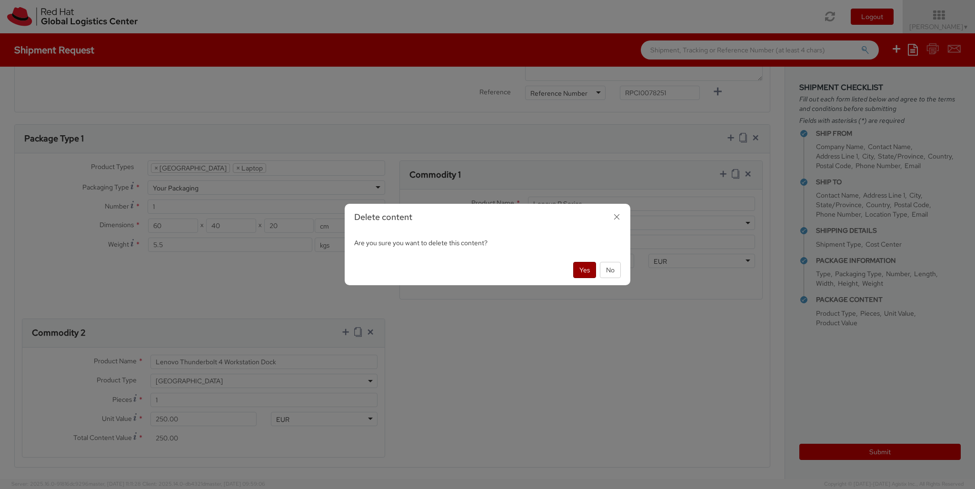
click at [579, 273] on button "Yes" at bounding box center [584, 270] width 23 height 16
select select "LAPTOP"
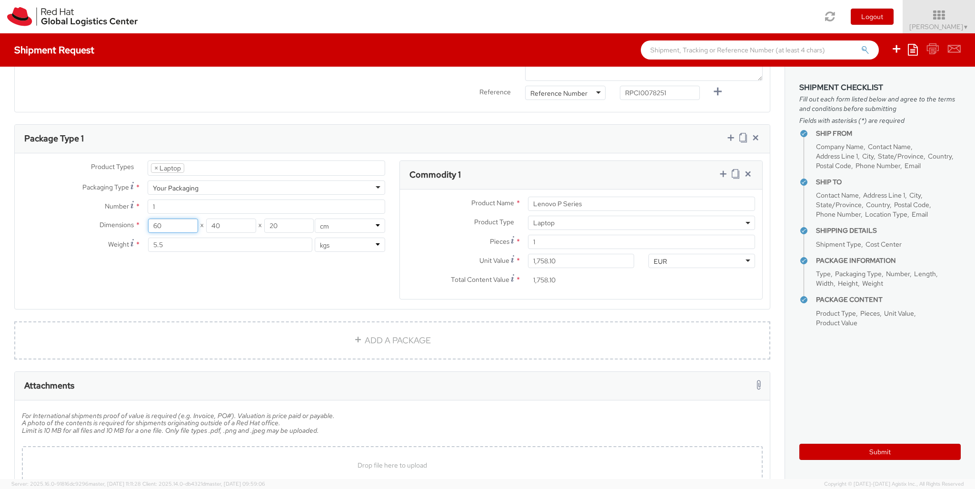
drag, startPoint x: 99, startPoint y: 205, endPoint x: 85, endPoint y: 200, distance: 14.0
click at [148, 219] on input "60" at bounding box center [173, 226] width 50 height 14
type input "40"
drag, startPoint x: 246, startPoint y: 210, endPoint x: 135, endPoint y: 208, distance: 111.0
click at [206, 219] on input "40" at bounding box center [231, 226] width 50 height 14
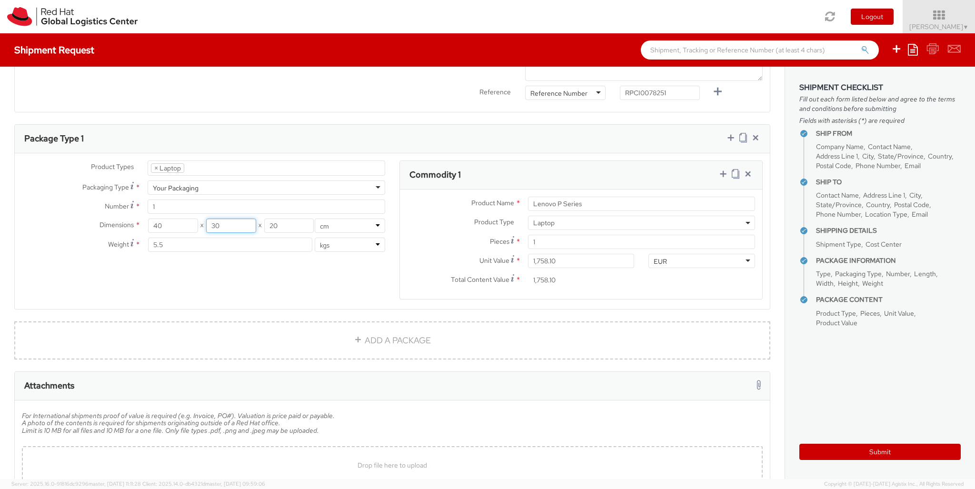
type input "30"
drag, startPoint x: 290, startPoint y: 207, endPoint x: 198, endPoint y: 215, distance: 92.7
click at [264, 219] on input "20" at bounding box center [289, 226] width 50 height 14
drag, startPoint x: 205, startPoint y: 238, endPoint x: 194, endPoint y: 223, distance: 18.1
click at [200, 237] on div "Dimensions * 40 X 30 X 20 in cm Weight * 5.5 lbs kgs" at bounding box center [204, 238] width 378 height 38
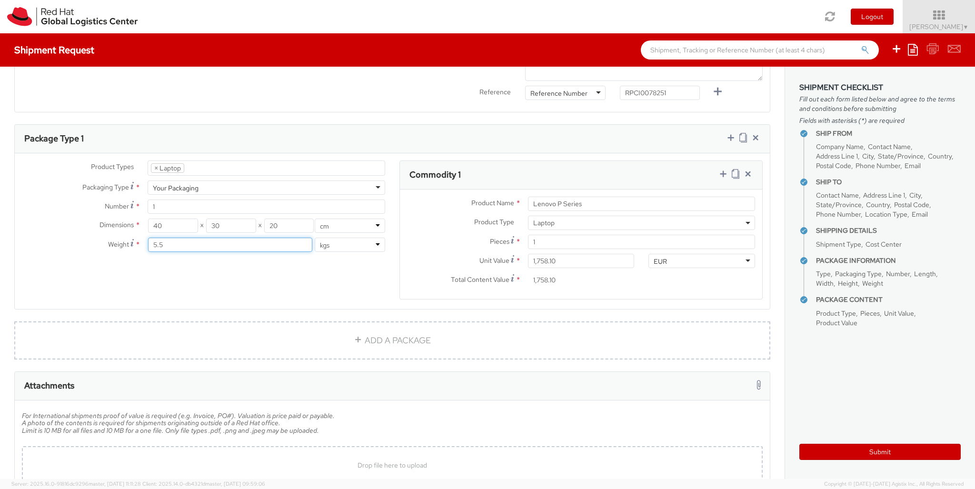
drag, startPoint x: 194, startPoint y: 222, endPoint x: 20, endPoint y: 209, distance: 174.3
click at [148, 238] on input "5.5" at bounding box center [230, 245] width 164 height 14
type input "4"
click at [215, 278] on div "Product Types * Documents Docking Station Laptop Monitor Other Hardware Server …" at bounding box center [392, 235] width 755 height 151
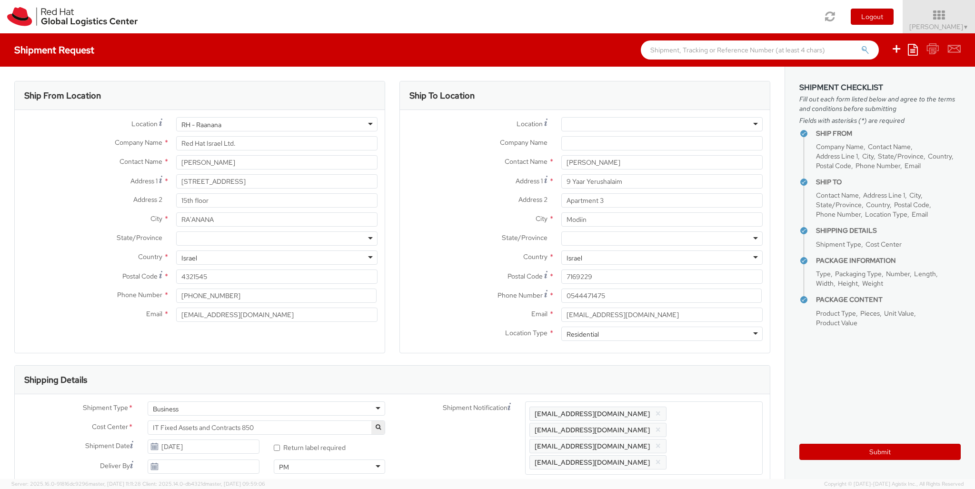
type input "[PERSON_NAME]"
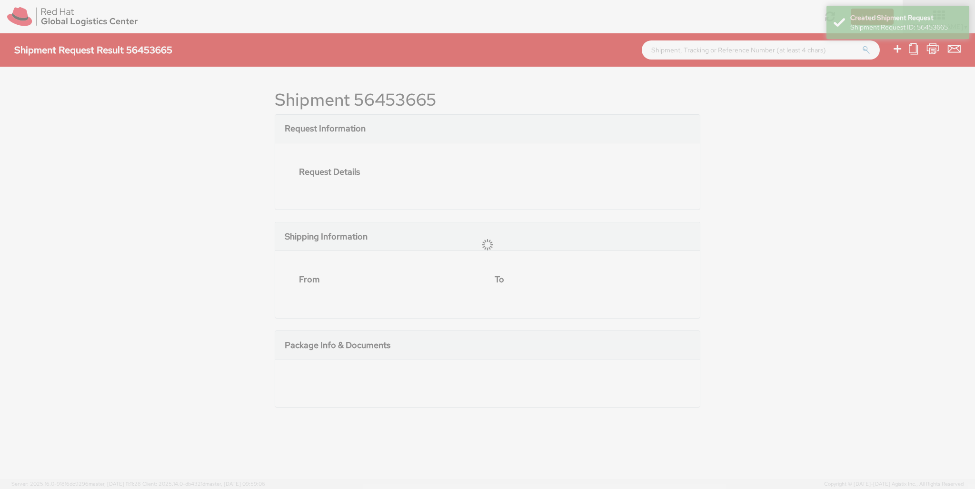
click at [428, 108] on h1 "Shipment 56453665" at bounding box center [488, 99] width 426 height 19
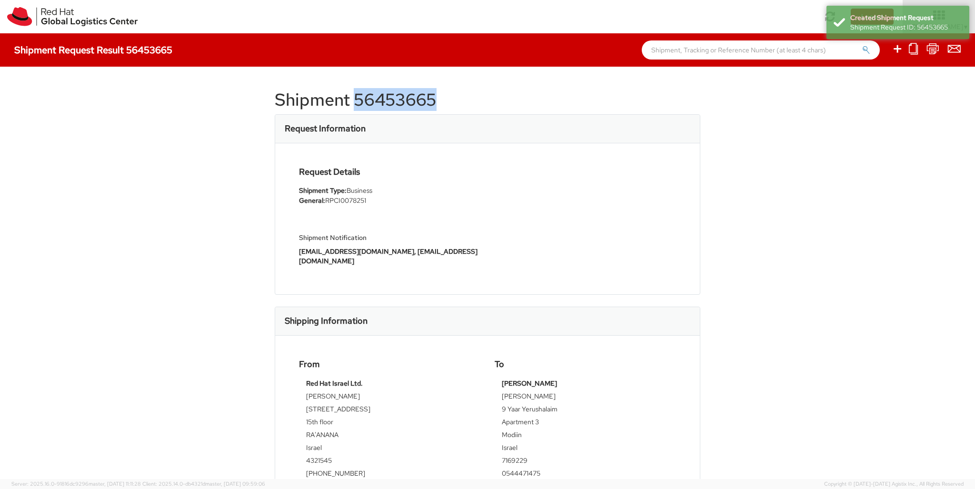
click at [428, 108] on h1 "Shipment 56453665" at bounding box center [488, 99] width 426 height 19
copy h1 "56453665"
click at [898, 50] on icon at bounding box center [897, 49] width 11 height 12
select select
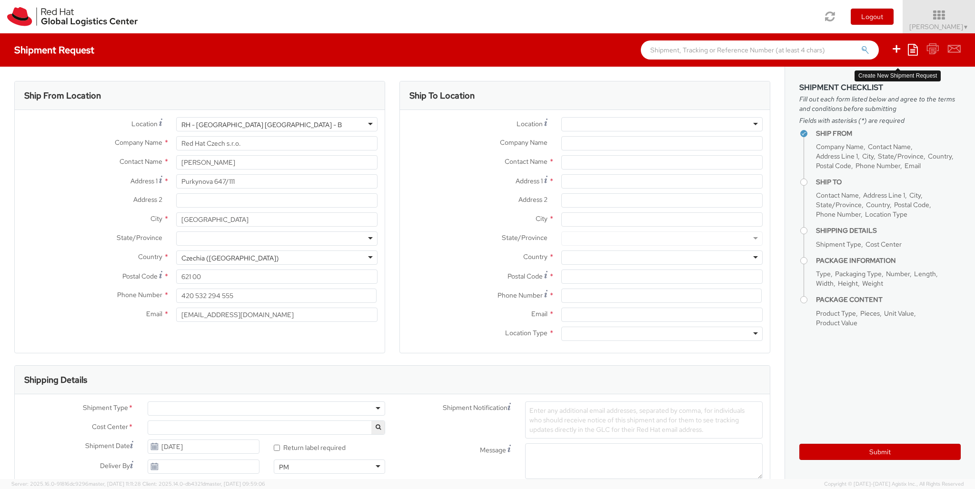
select select "850"
click at [277, 124] on div "RH - [GEOGRAPHIC_DATA] [GEOGRAPHIC_DATA] - B" at bounding box center [276, 124] width 201 height 14
click at [277, 222] on div "Location * [GEOGRAPHIC_DATA] - [GEOGRAPHIC_DATA] [GEOGRAPHIC_DATA] - [GEOGRAPHI…" at bounding box center [200, 222] width 370 height 210
type input "Red Hat Israel Ltd."
type input "[STREET_ADDRESS]"
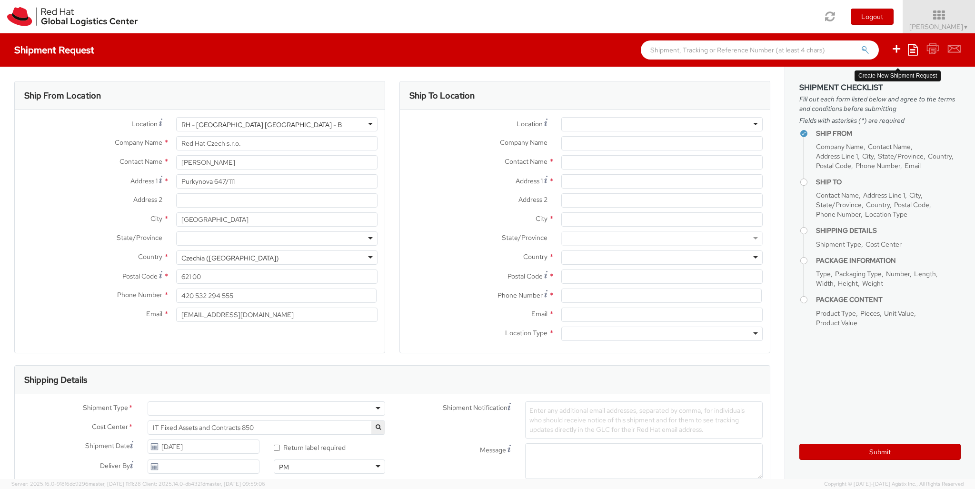
type input "15th floor"
type input "RA'ANANA"
type input "4321545"
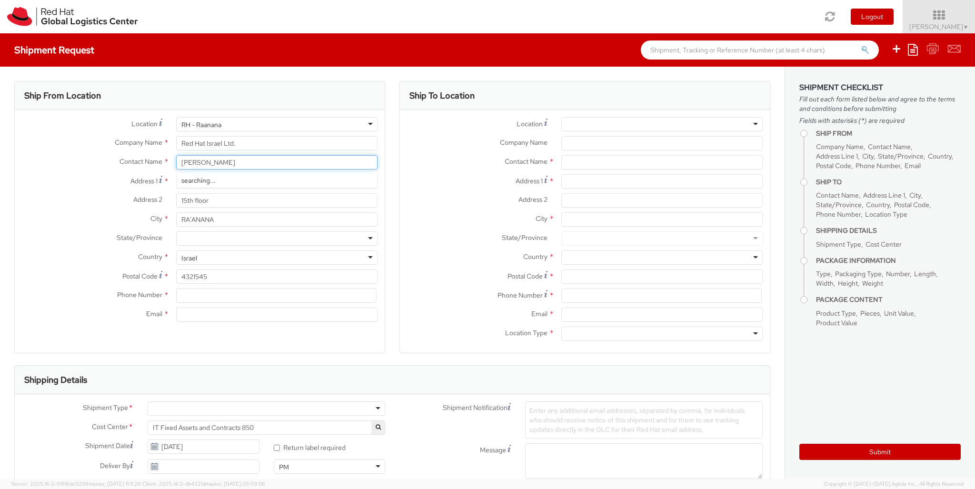
type input "[PERSON_NAME]"
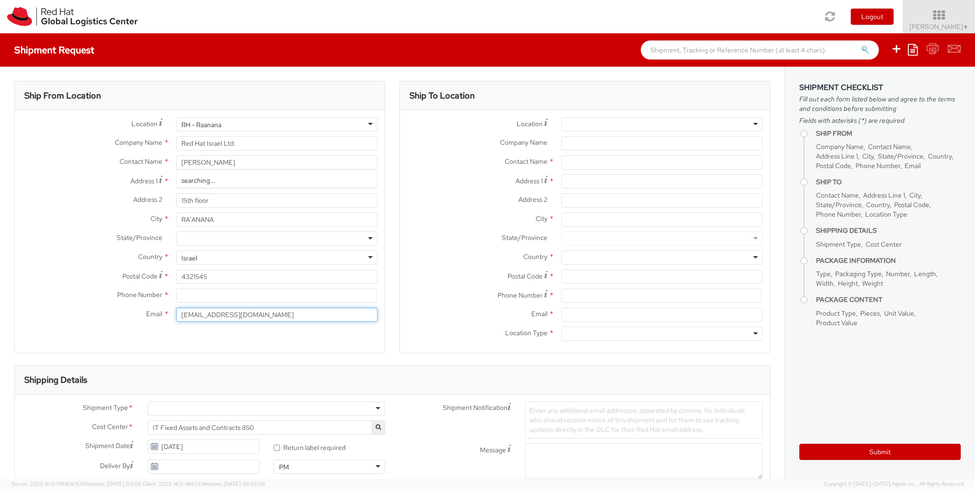
type input "[EMAIL_ADDRESS][DOMAIN_NAME]"
type input "[PHONE_NUMBER]"
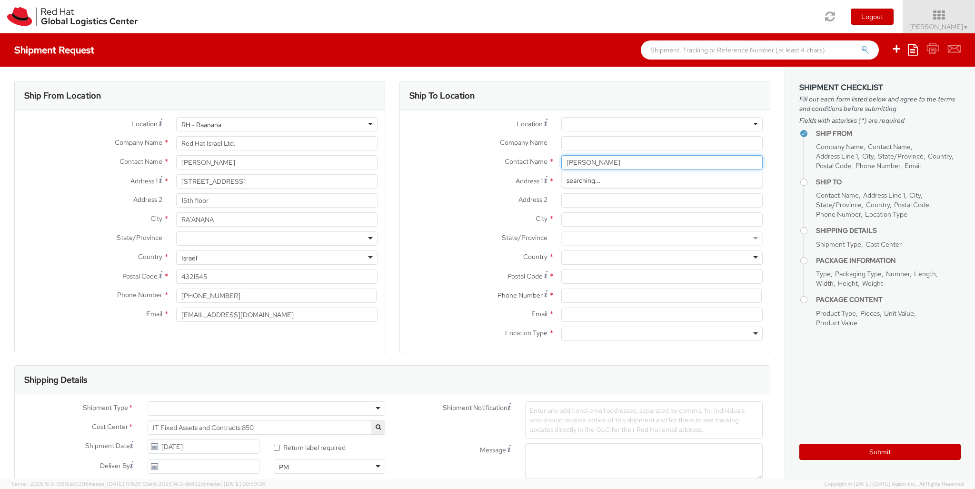
type input "[PERSON_NAME]"
type input "Ha-rav [PERSON_NAME] 5"
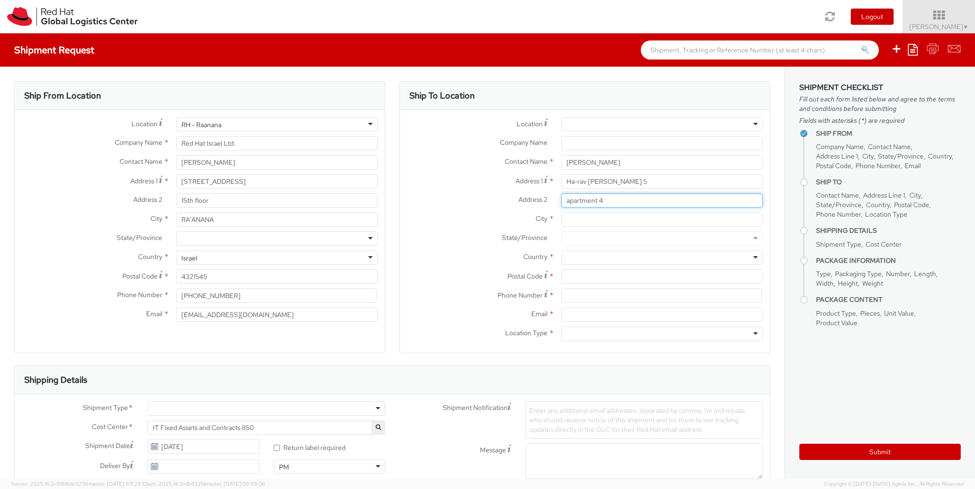
type input "apartment 4"
type input "Petah TIkva"
type input "4929508"
type input "[EMAIL_ADDRESS][DOMAIN_NAME]"
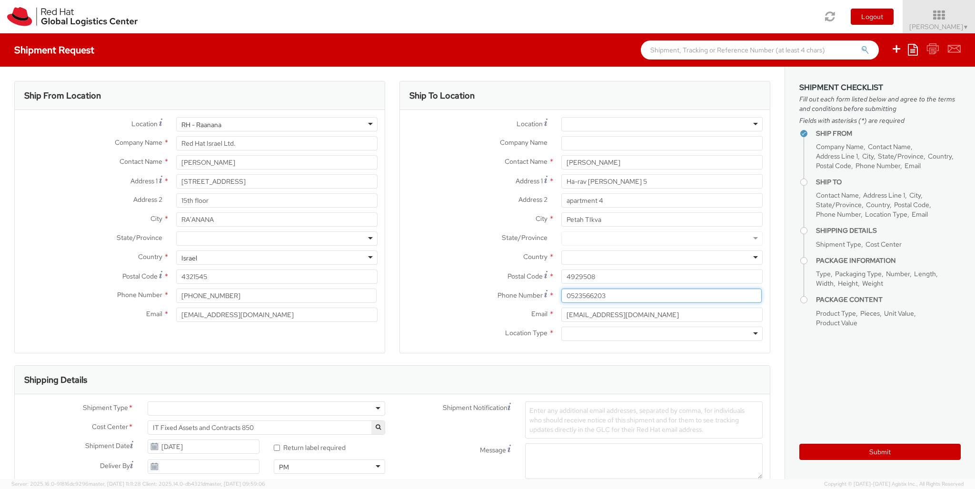
type input "0523566203"
click at [662, 258] on div at bounding box center [661, 257] width 201 height 14
click at [662, 355] on div "Ship To Location Location * [GEOGRAPHIC_DATA] - [GEOGRAPHIC_DATA] - [GEOGRAPHIC…" at bounding box center [584, 223] width 371 height 284
click at [662, 334] on div at bounding box center [661, 334] width 201 height 14
type input "r"
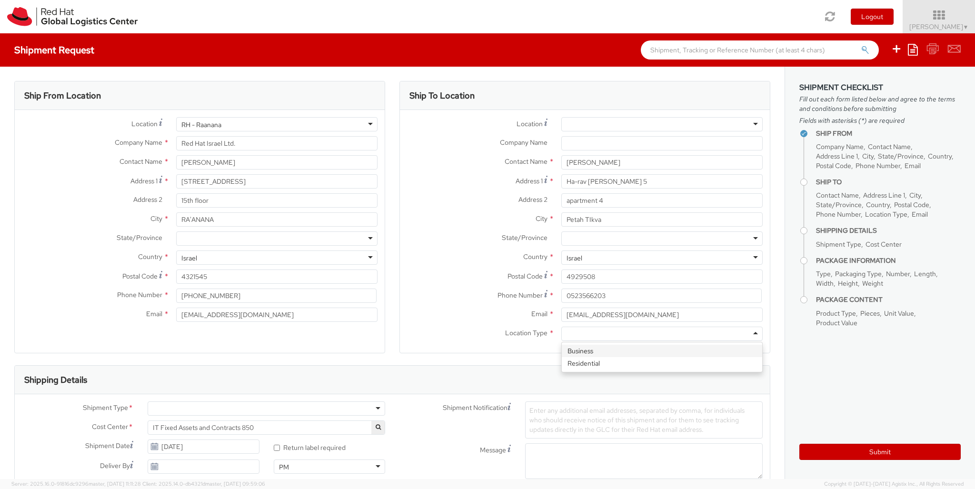
click at [266, 409] on div at bounding box center [267, 408] width 238 height 14
type input "bu"
click at [565, 484] on div at bounding box center [565, 491] width 80 height 14
type input "ref"
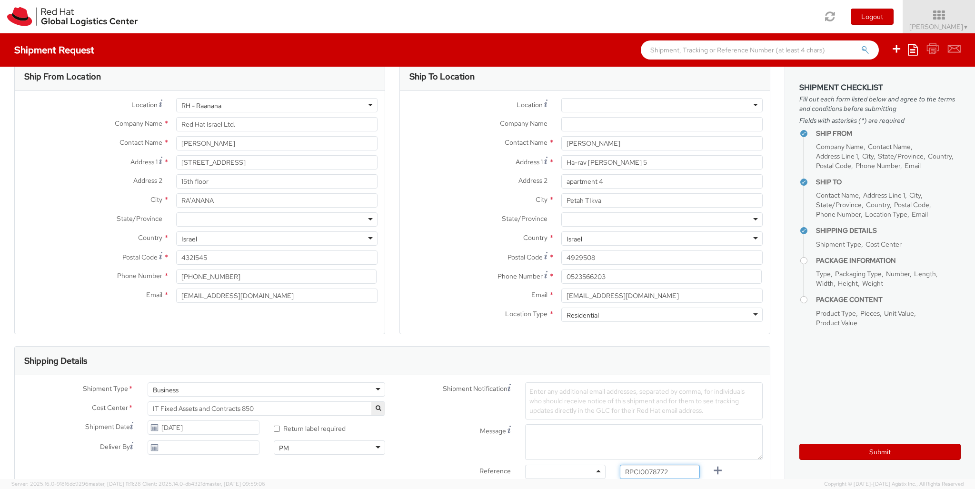
type input "RPCI0078772"
type input "[EMAIL_ADDRESS][DOMAIN_NAME]"
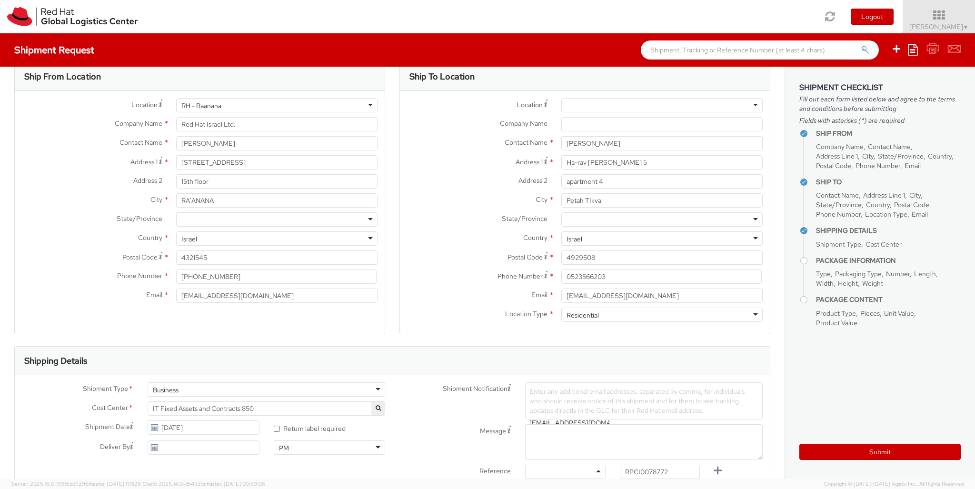
type input "lap"
select select "LAPTOP"
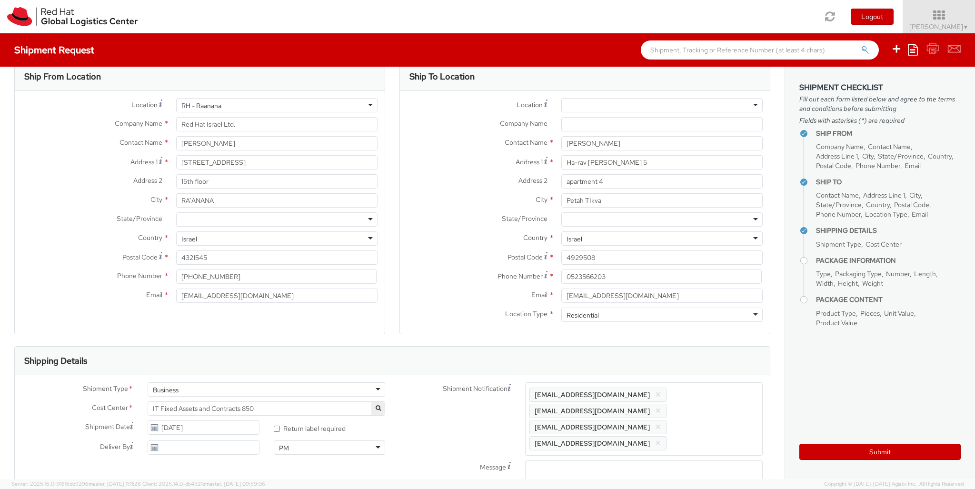
select select "LAPTOP"
type input "your"
type input "1"
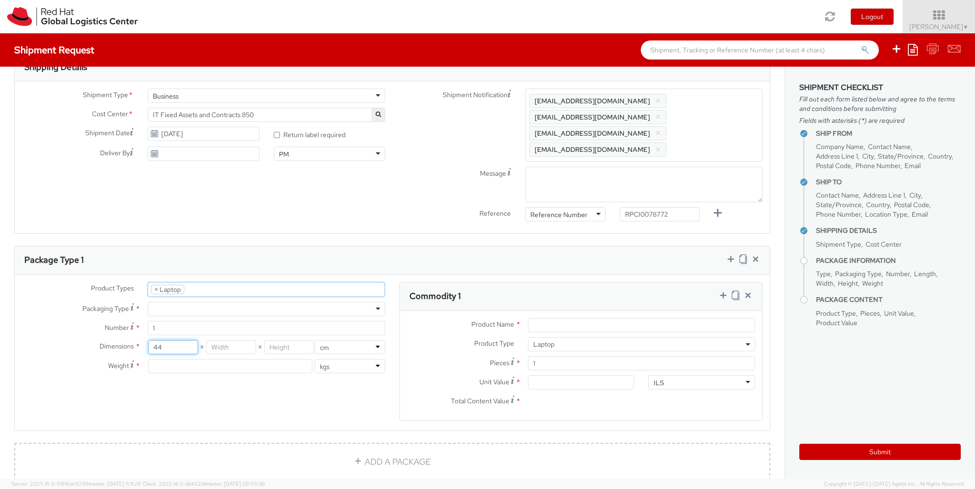
type input "44"
type input "34"
type input "9"
click at [581, 375] on input "Unit Value *" at bounding box center [581, 382] width 107 height 14
type input "2,980.40"
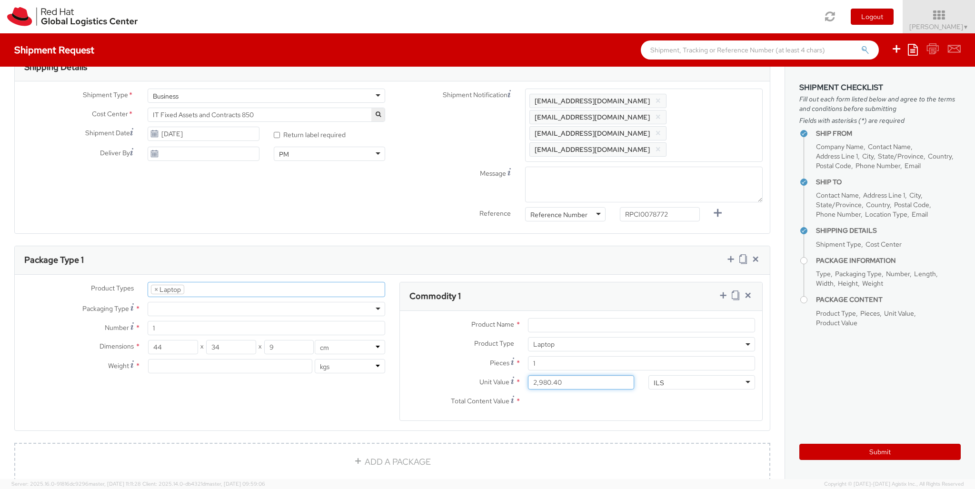
type input "2,980.40"
type input "EUR"
type input "3.8"
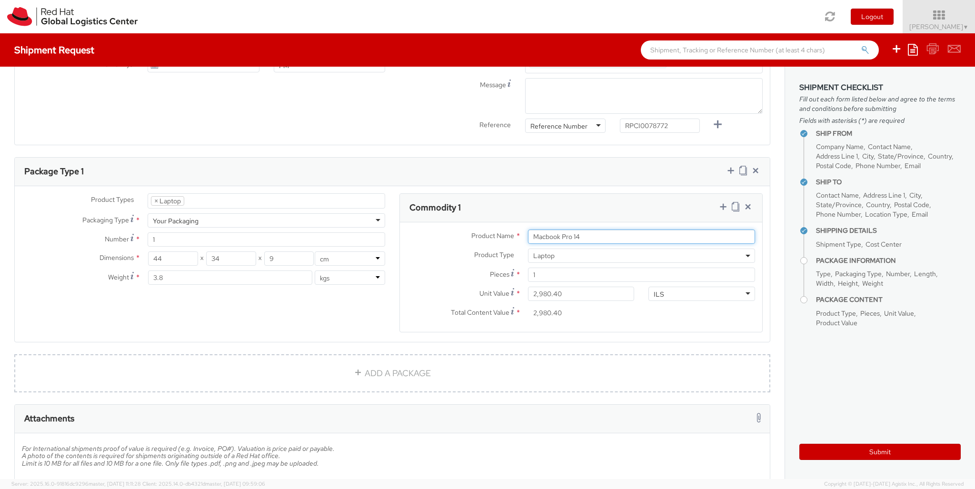
type input "Macbook Pro 14"
type input "50"
type input "30"
type input "20"
type input "3.8"
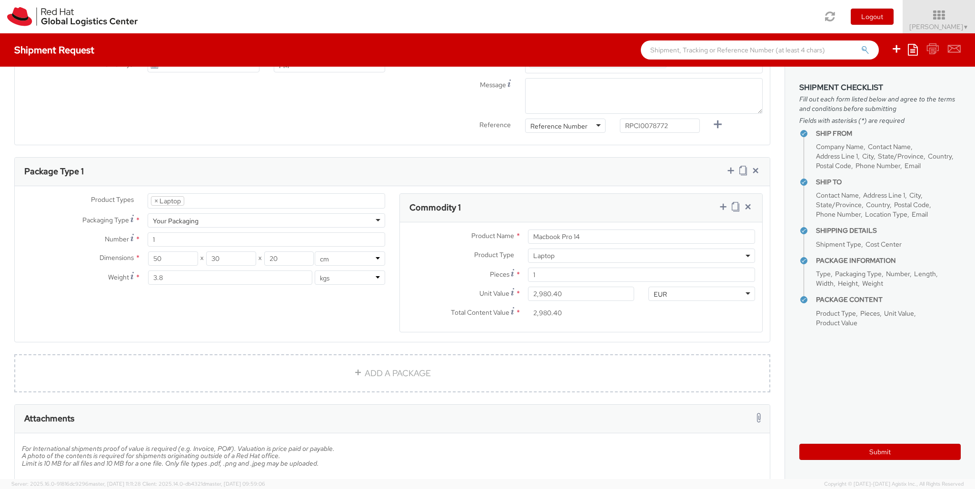
click at [723, 202] on icon at bounding box center [724, 207] width 10 height 10
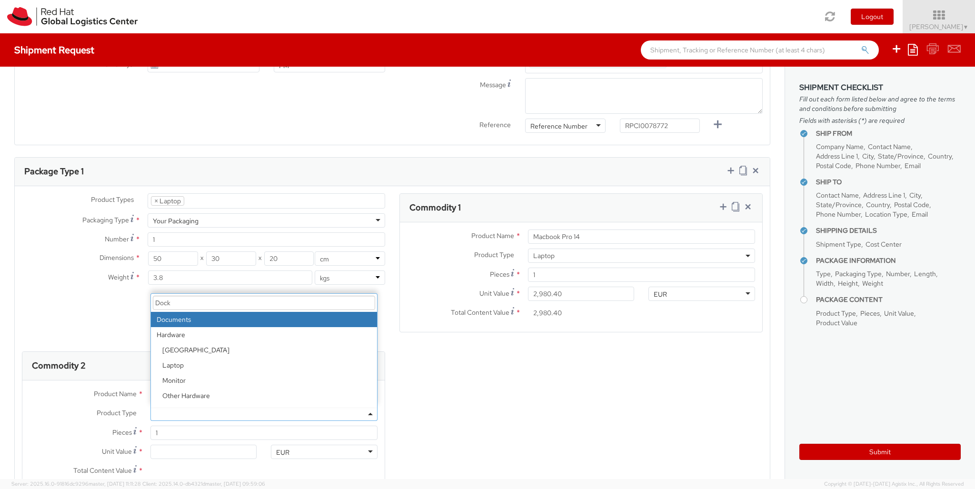
select select "DOC_STATION"
click at [203, 445] on input "Unit Value *" at bounding box center [203, 452] width 107 height 14
type input "59.94"
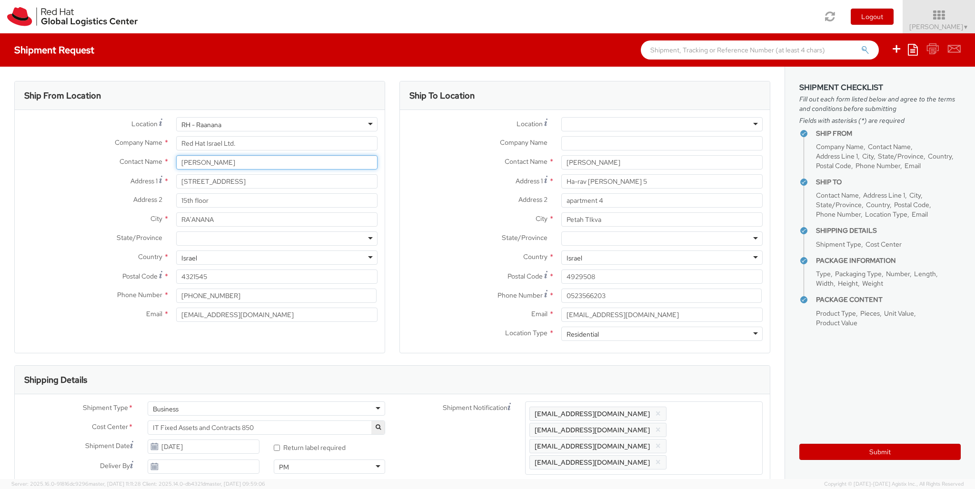
drag, startPoint x: 216, startPoint y: 154, endPoint x: 63, endPoint y: 113, distance: 157.8
click at [176, 155] on input "[PERSON_NAME]" at bounding box center [276, 162] width 201 height 14
paste input "[PERSON_NAME]"
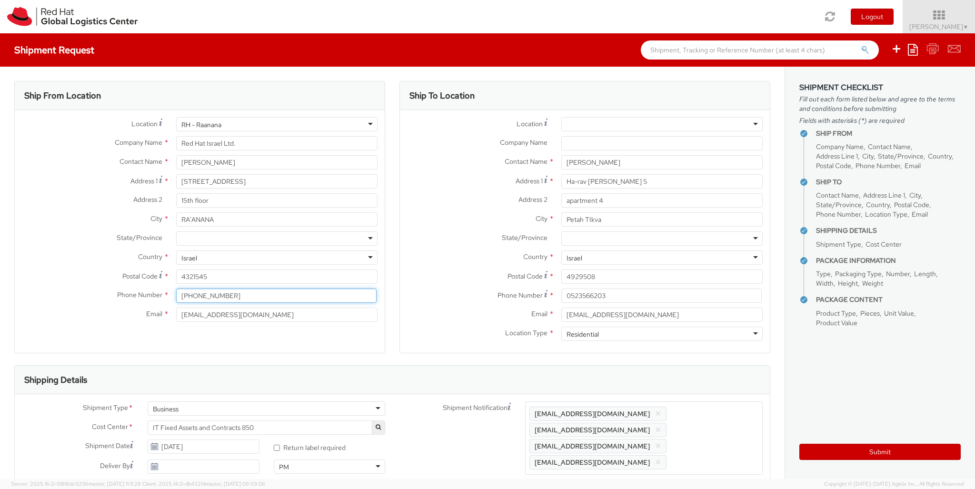
drag, startPoint x: 250, startPoint y: 301, endPoint x: 91, endPoint y: 267, distance: 163.2
click at [176, 289] on input "[PHONE_NUMBER]" at bounding box center [276, 296] width 200 height 14
paste input "[PHONE_NUMBER]"
click at [66, 254] on label "Country *" at bounding box center [92, 256] width 154 height 12
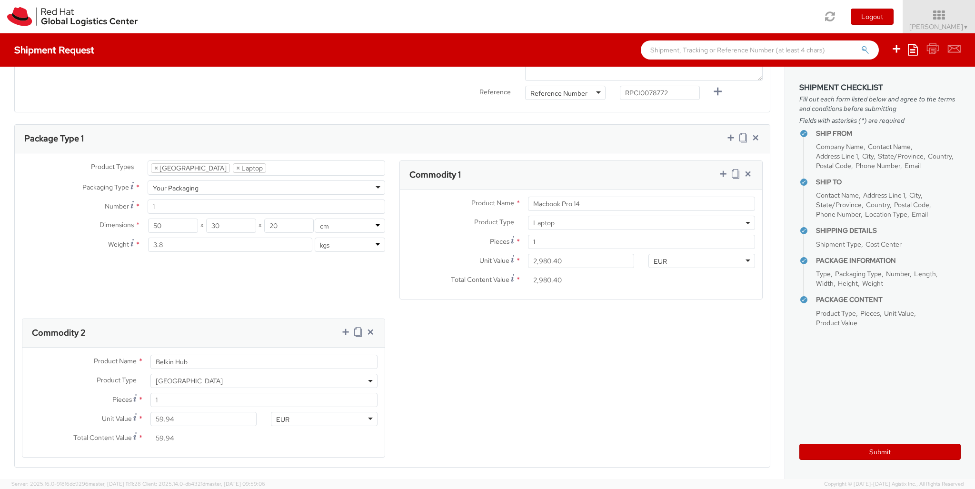
scroll to position [217, 0]
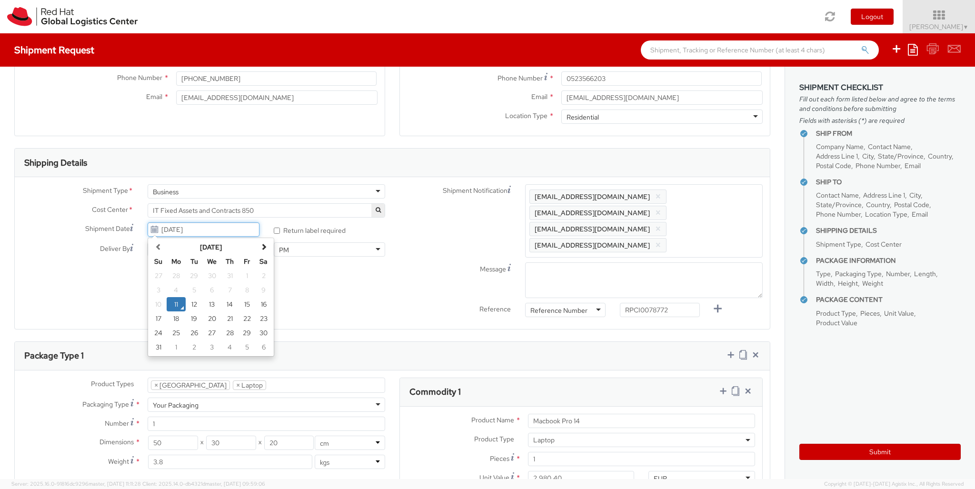
click at [185, 230] on input "[DATE]" at bounding box center [203, 229] width 111 height 14
click at [196, 303] on td "12" at bounding box center [194, 304] width 17 height 14
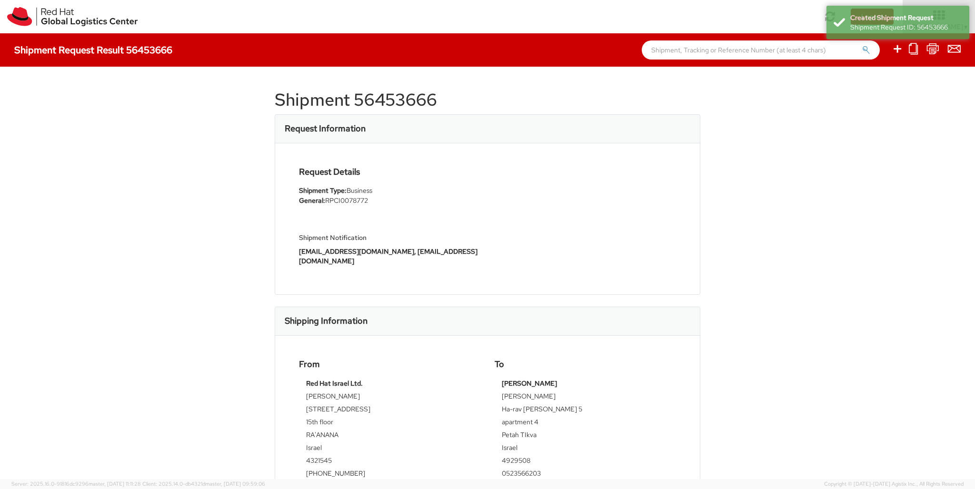
click at [428, 99] on h1 "Shipment 56453666" at bounding box center [488, 99] width 426 height 19
copy h1 "56453666"
click at [898, 50] on icon at bounding box center [897, 49] width 11 height 12
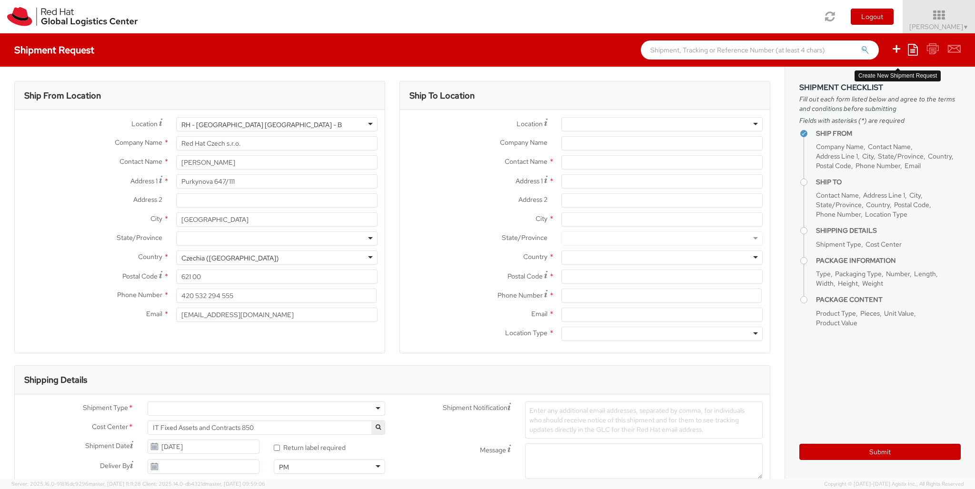
click at [277, 124] on div "RH - [GEOGRAPHIC_DATA] [GEOGRAPHIC_DATA] - B" at bounding box center [276, 124] width 201 height 14
click at [277, 222] on div "Location * [GEOGRAPHIC_DATA] - [GEOGRAPHIC_DATA] [GEOGRAPHIC_DATA] - [GEOGRAPHI…" at bounding box center [200, 222] width 370 height 210
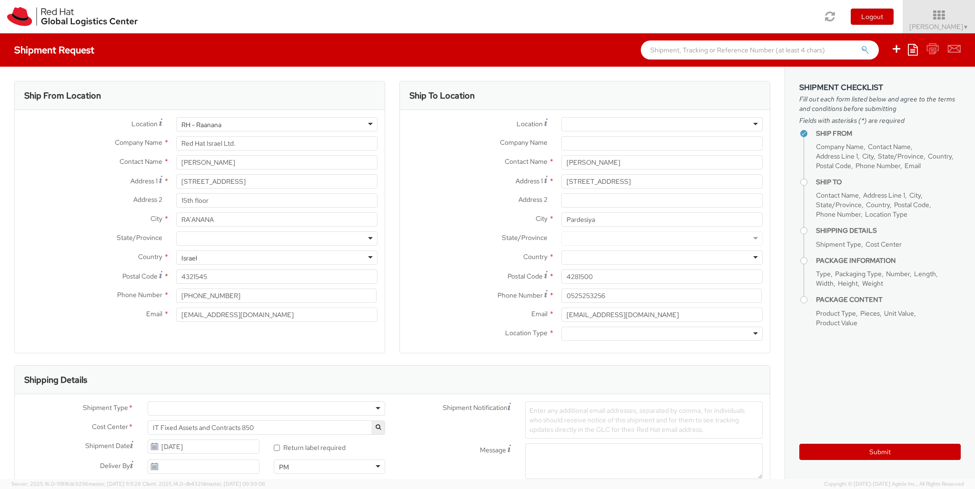
click at [662, 258] on div at bounding box center [661, 257] width 201 height 14
click at [662, 355] on div "Ship To Location Location * [GEOGRAPHIC_DATA] - [GEOGRAPHIC_DATA] - [GEOGRAPHIC…" at bounding box center [584, 223] width 371 height 284
click at [662, 334] on div at bounding box center [661, 334] width 201 height 14
click at [266, 409] on div at bounding box center [267, 408] width 238 height 14
click at [565, 484] on div at bounding box center [565, 491] width 80 height 14
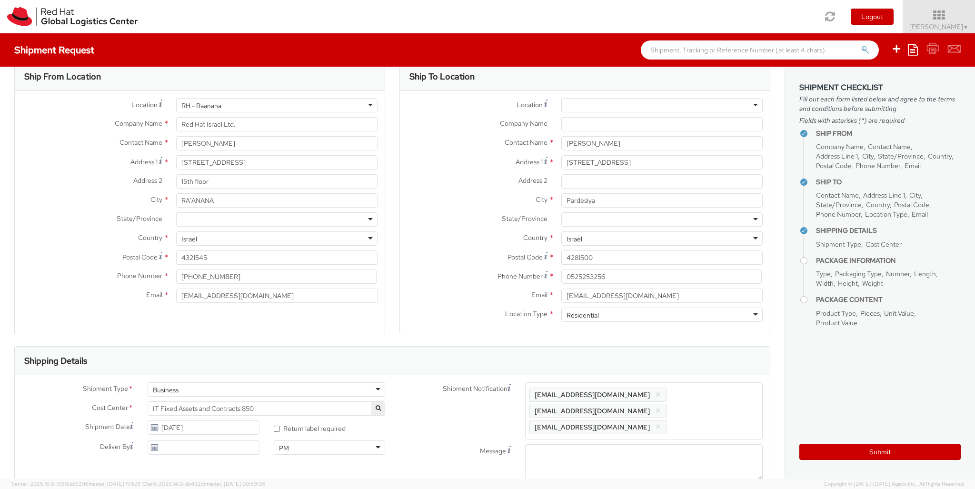
scroll to position [31, 0]
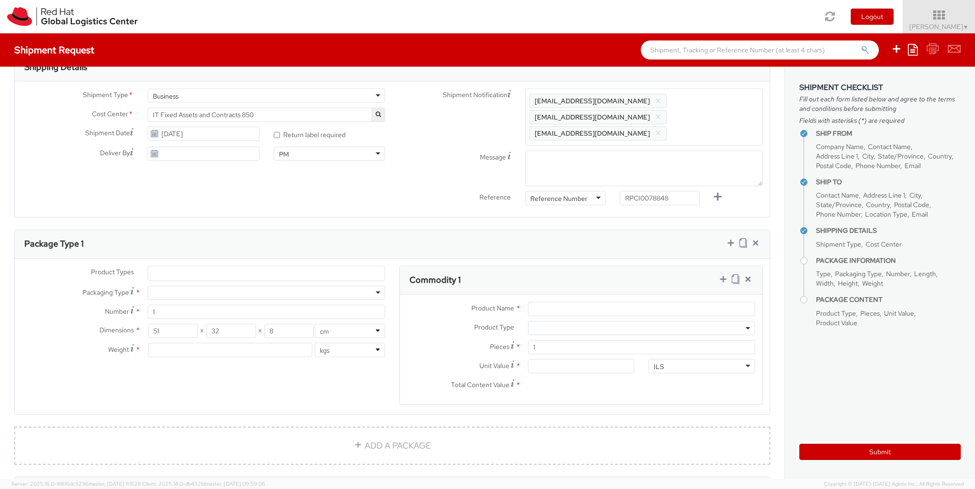
click at [581, 365] on input "Unit Value *" at bounding box center [581, 366] width 107 height 14
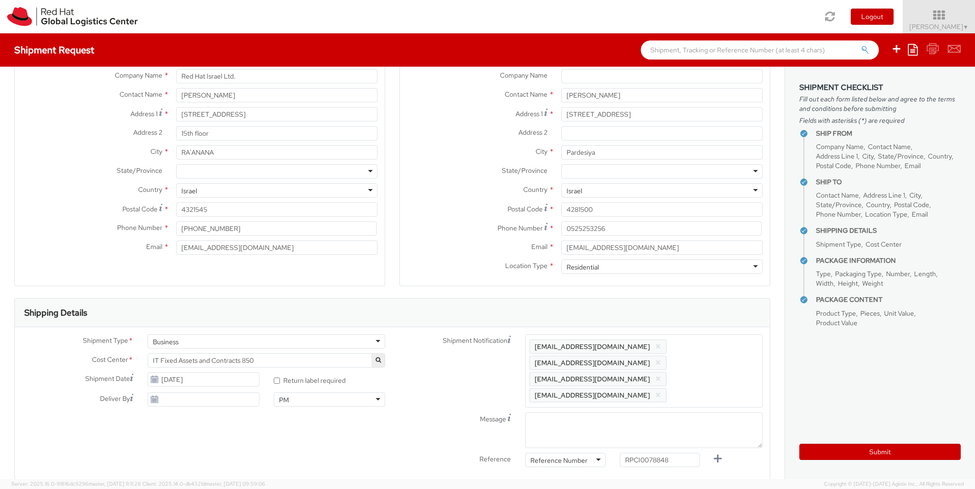
scroll to position [109, 0]
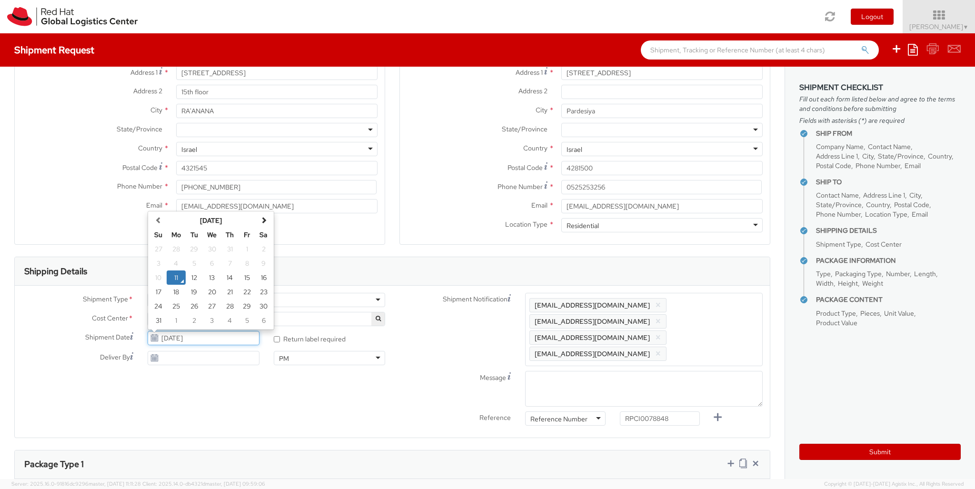
click at [189, 339] on input "[DATE]" at bounding box center [203, 338] width 111 height 14
click at [188, 277] on td "12" at bounding box center [194, 277] width 17 height 14
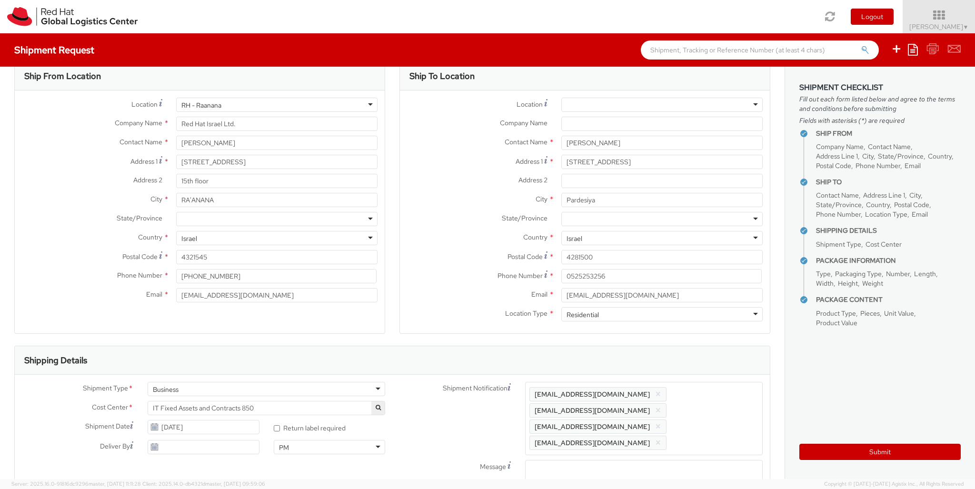
scroll to position [0, 0]
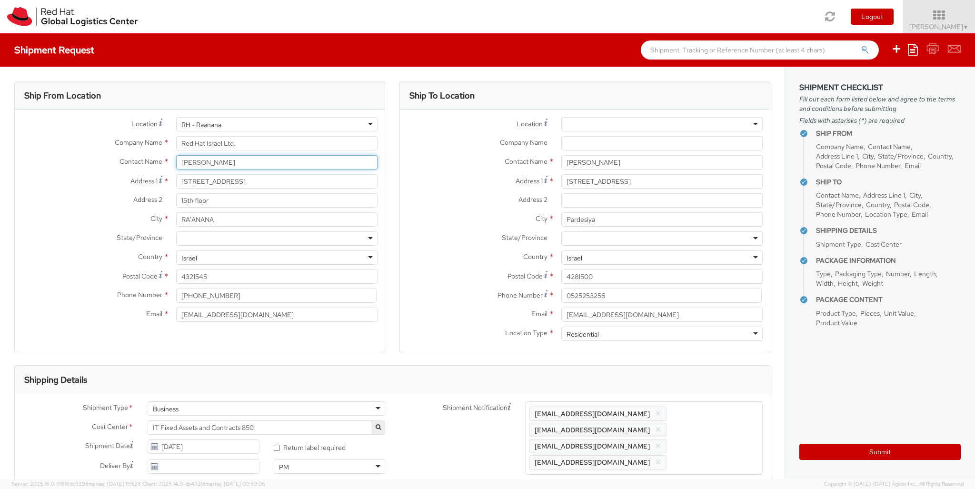
drag, startPoint x: 229, startPoint y: 165, endPoint x: 156, endPoint y: 150, distance: 74.3
click at [176, 155] on input "[PERSON_NAME]" at bounding box center [276, 162] width 201 height 14
paste input "[PERSON_NAME]"
click at [242, 287] on div "Postal Code * 4321545" at bounding box center [200, 279] width 370 height 19
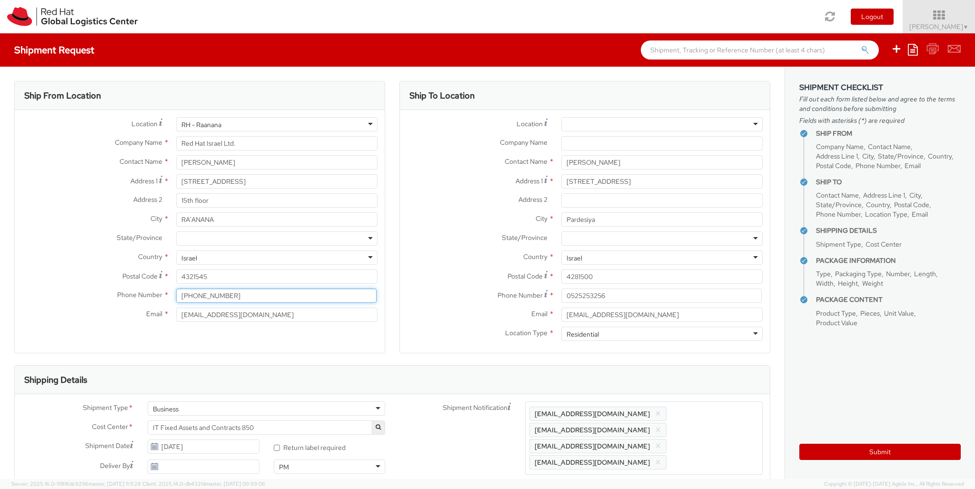
drag, startPoint x: 256, startPoint y: 299, endPoint x: 102, endPoint y: 274, distance: 155.8
click at [176, 289] on input "[PHONE_NUMBER]" at bounding box center [276, 296] width 200 height 14
paste input "[PHONE_NUMBER]"
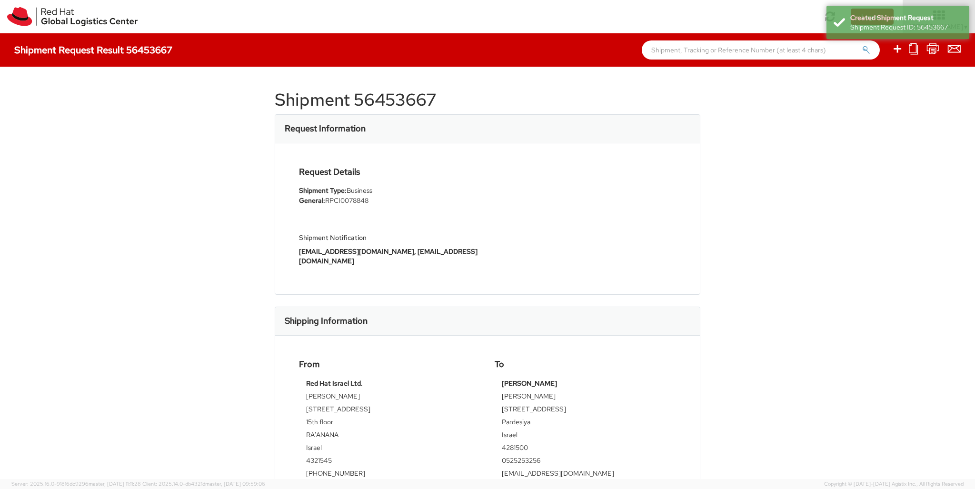
click at [404, 102] on h1 "Shipment 56453667" at bounding box center [488, 99] width 426 height 19
copy h1 "56453667"
click at [898, 50] on icon at bounding box center [897, 49] width 11 height 12
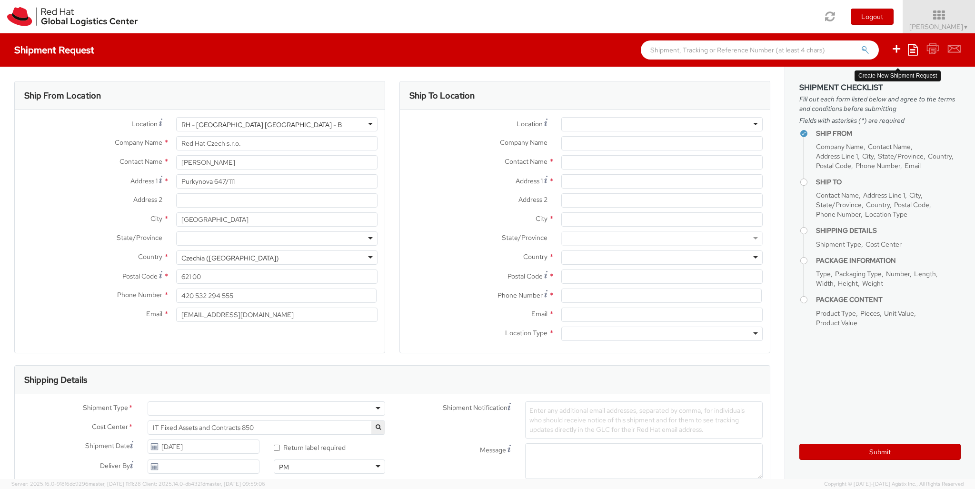
click at [277, 124] on div "RH - [GEOGRAPHIC_DATA] [GEOGRAPHIC_DATA] - B" at bounding box center [276, 124] width 201 height 14
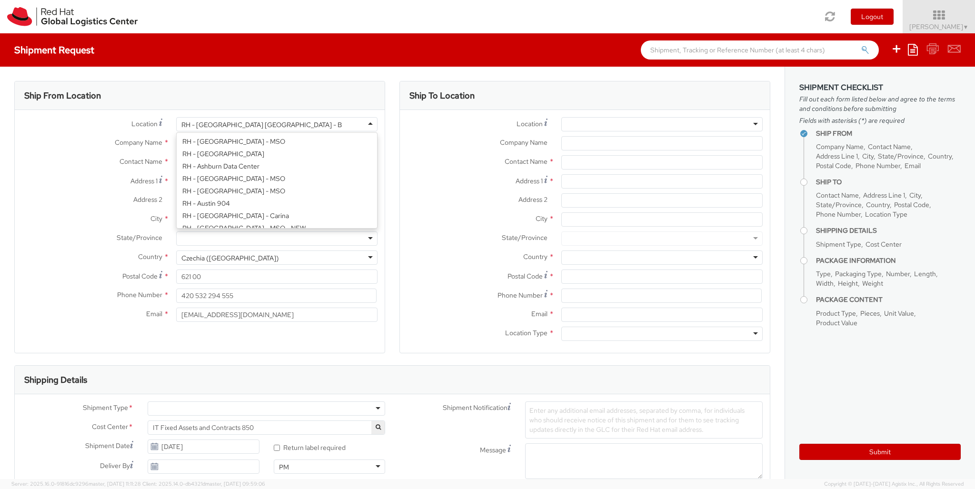
click at [277, 222] on div "Location * [GEOGRAPHIC_DATA] - [GEOGRAPHIC_DATA] [GEOGRAPHIC_DATA] - [GEOGRAPHI…" at bounding box center [200, 222] width 370 height 210
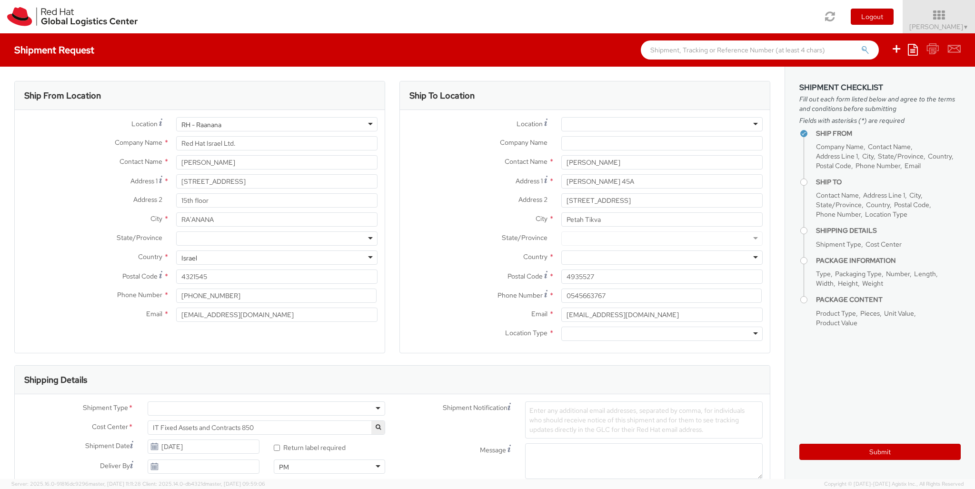
click at [662, 258] on div at bounding box center [661, 257] width 201 height 14
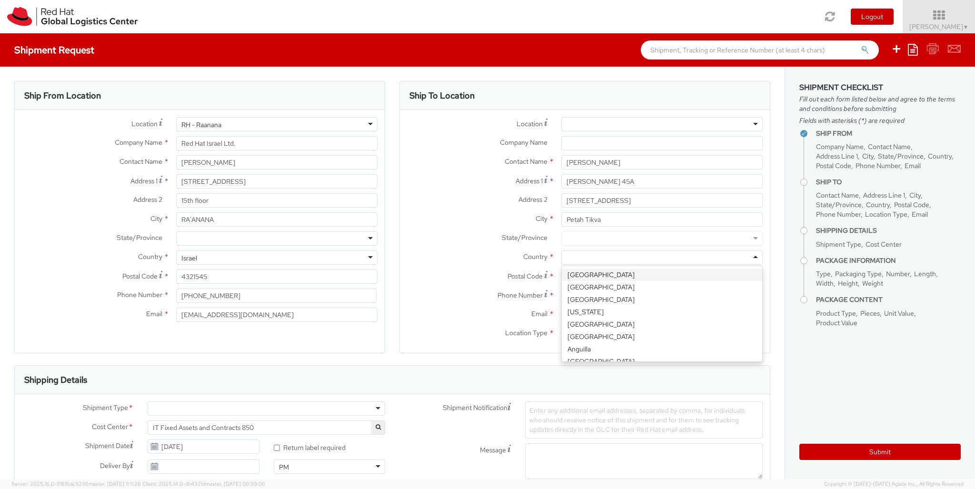
click at [662, 355] on div "Ship To Location Location * [GEOGRAPHIC_DATA] - [GEOGRAPHIC_DATA] - [GEOGRAPHIC…" at bounding box center [584, 223] width 371 height 284
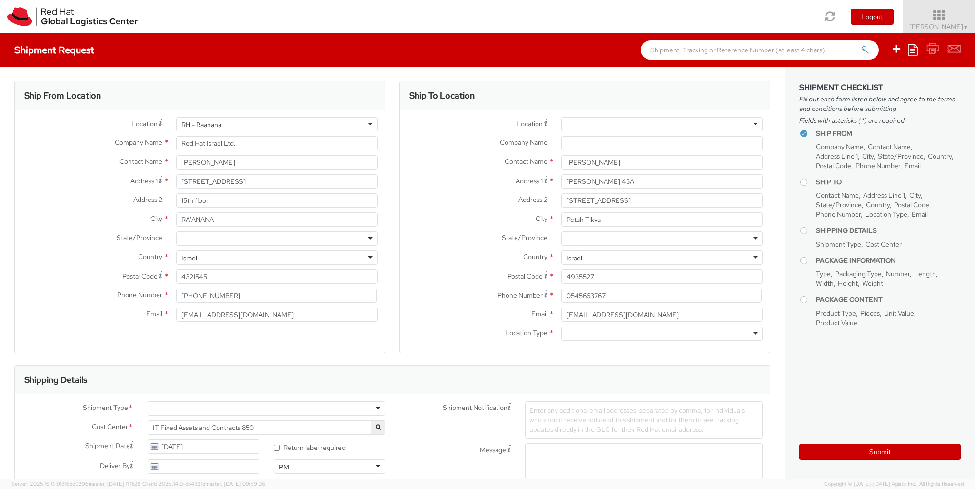
click at [662, 334] on div at bounding box center [661, 334] width 201 height 14
click at [266, 409] on div at bounding box center [267, 408] width 238 height 14
click at [565, 484] on div at bounding box center [565, 491] width 80 height 14
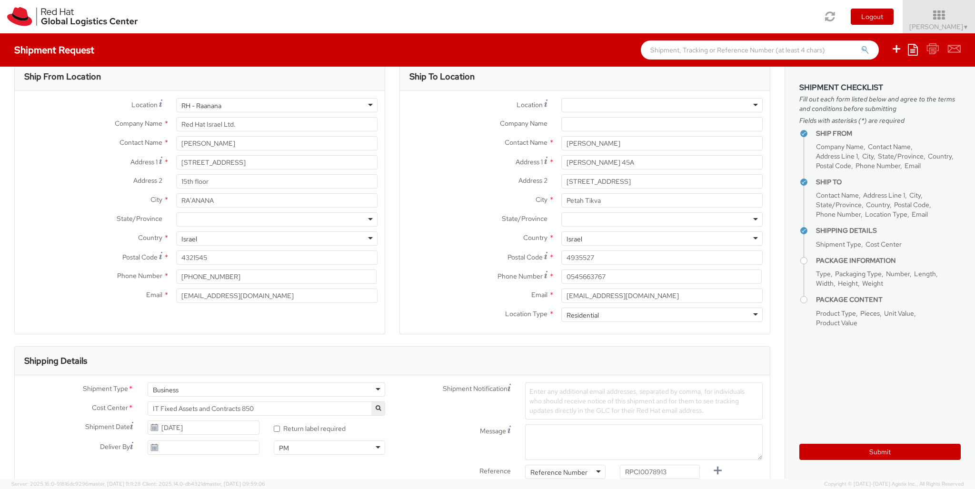
scroll to position [31, 0]
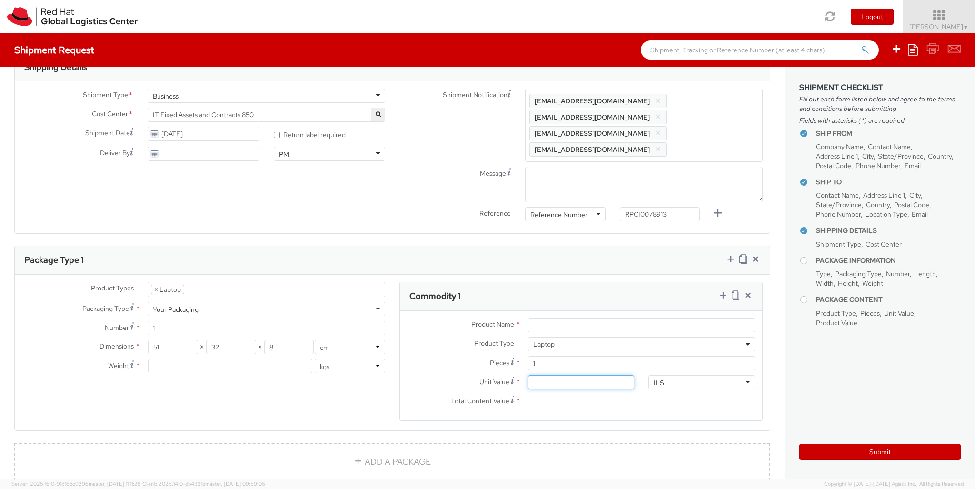
click at [581, 375] on input "Unit Value *" at bounding box center [581, 382] width 107 height 14
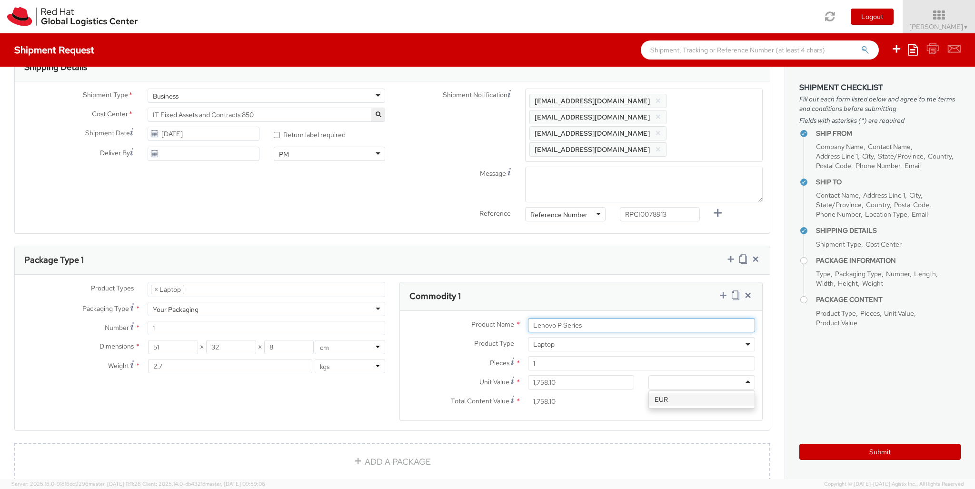
scroll to position [0, 0]
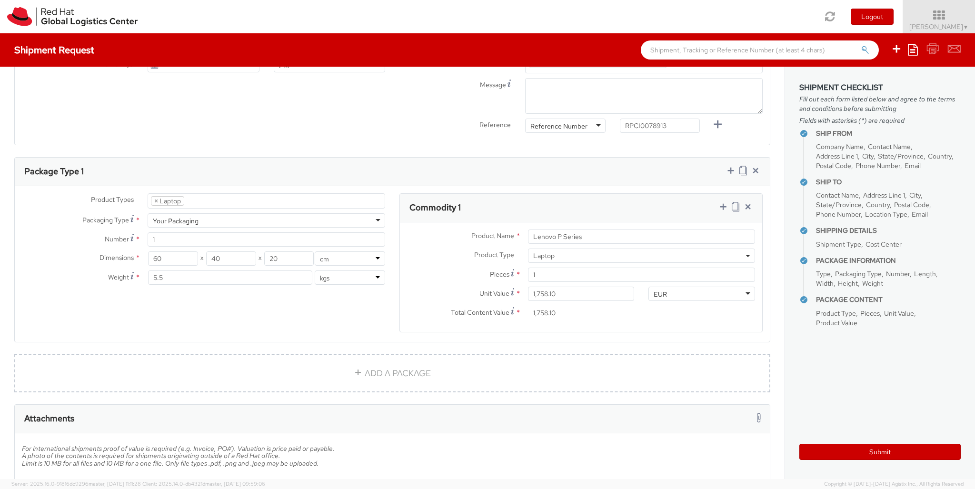
click at [723, 202] on icon at bounding box center [724, 207] width 10 height 10
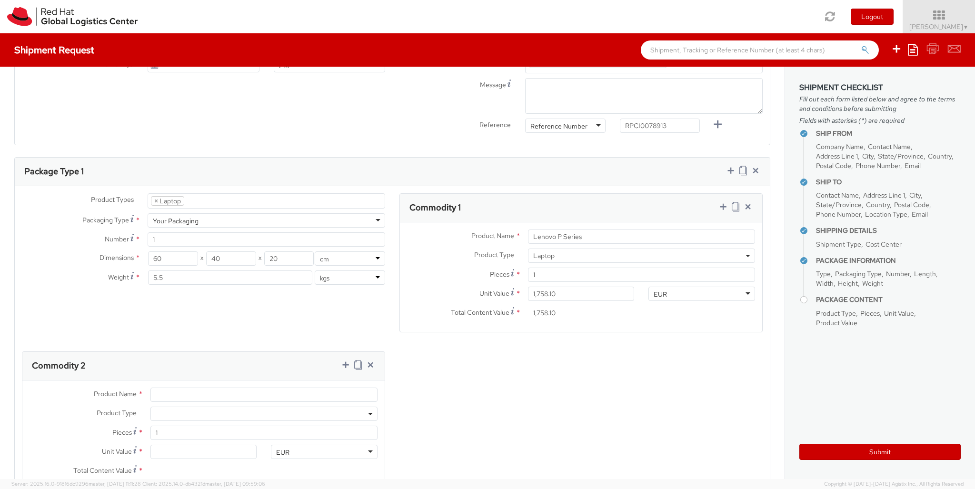
click at [264, 407] on span at bounding box center [263, 414] width 227 height 14
click at [203, 445] on input "Unit Value *" at bounding box center [203, 452] width 107 height 14
click at [370, 360] on icon at bounding box center [371, 365] width 10 height 10
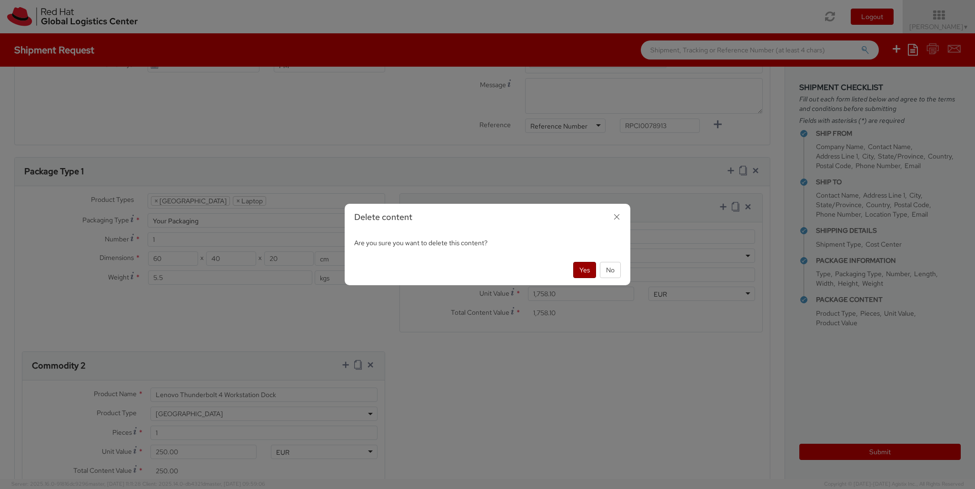
click at [574, 272] on button "Yes" at bounding box center [584, 270] width 23 height 16
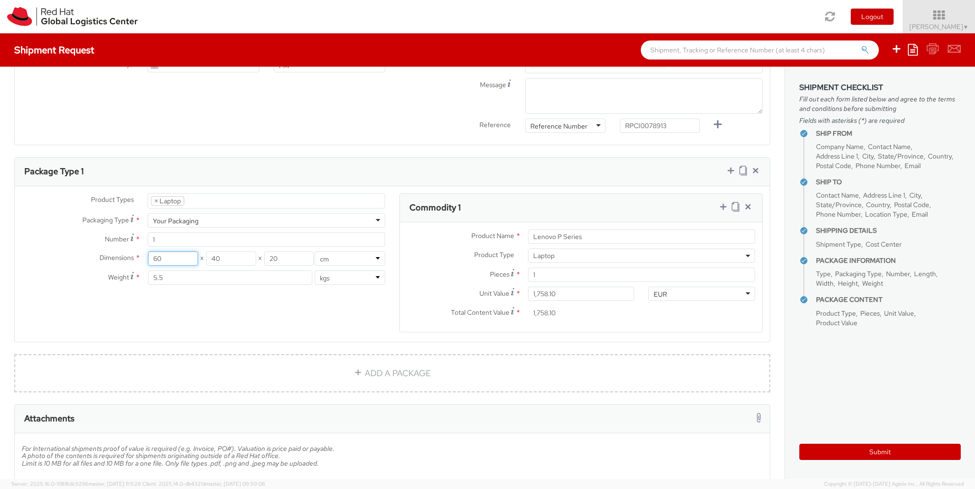
drag, startPoint x: 191, startPoint y: 239, endPoint x: 50, endPoint y: 222, distance: 142.0
click at [148, 251] on input "60" at bounding box center [173, 258] width 50 height 14
drag, startPoint x: 234, startPoint y: 242, endPoint x: 161, endPoint y: 240, distance: 72.9
click at [206, 251] on input "40" at bounding box center [231, 258] width 50 height 14
drag, startPoint x: 83, startPoint y: 266, endPoint x: 70, endPoint y: 266, distance: 12.9
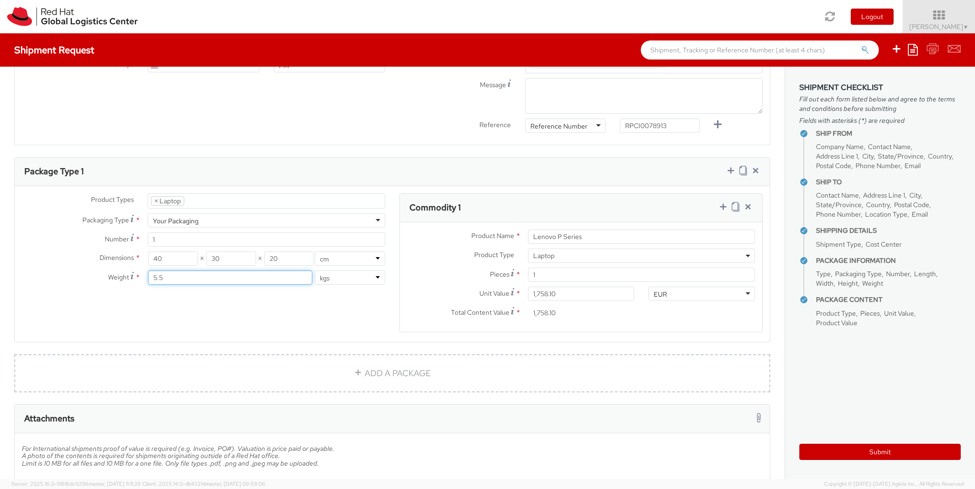
click at [148, 270] on input "5.5" at bounding box center [230, 277] width 164 height 14
click at [269, 305] on div "Product Types * Documents Docking Station Laptop Monitor Other Hardware Server …" at bounding box center [392, 268] width 755 height 151
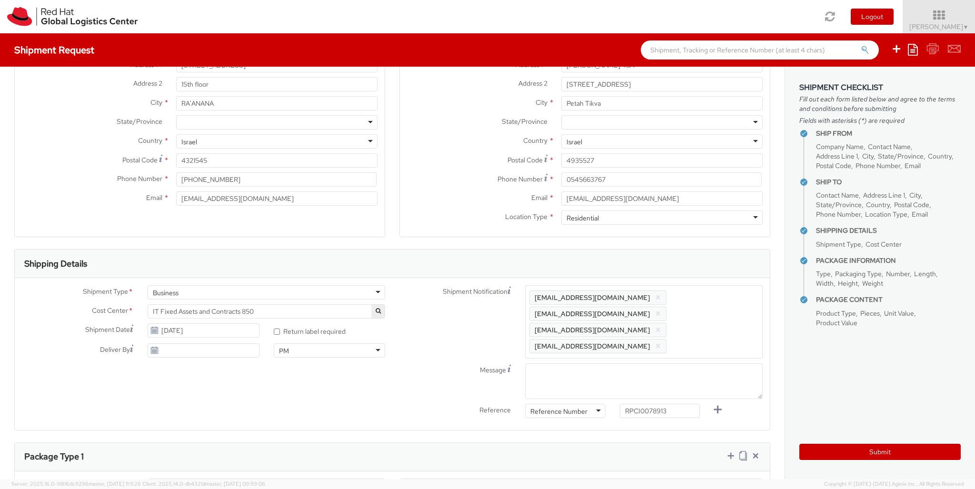
scroll to position [21, 0]
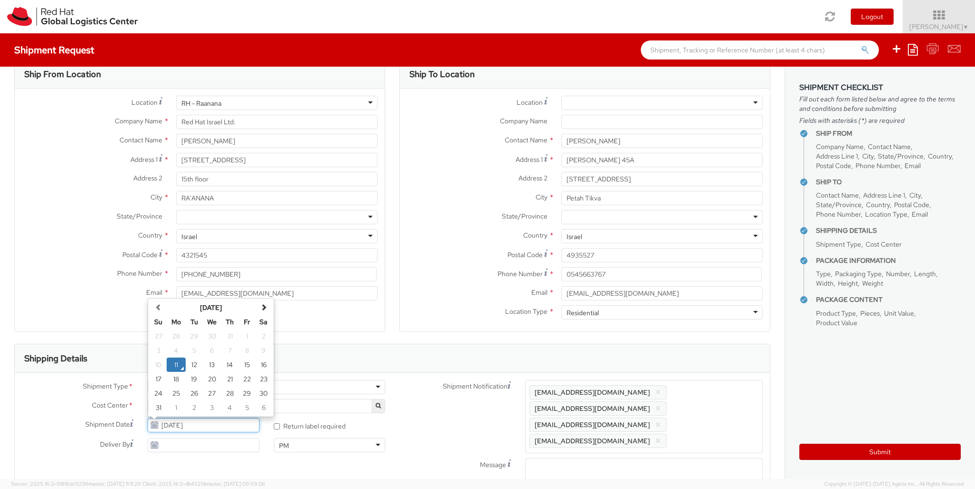
drag, startPoint x: 204, startPoint y: 431, endPoint x: 199, endPoint y: 427, distance: 6.5
click at [202, 430] on input "[DATE]" at bounding box center [203, 425] width 111 height 14
click at [195, 366] on td "12" at bounding box center [194, 365] width 17 height 14
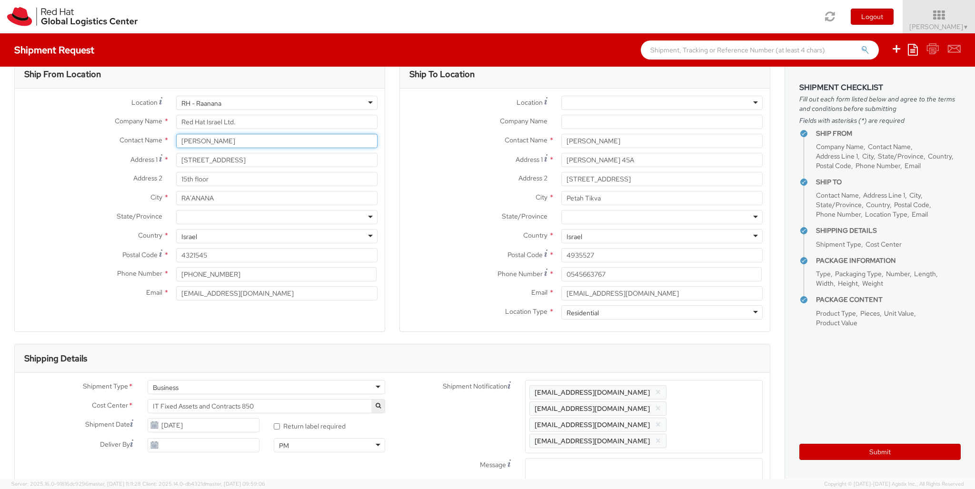
drag, startPoint x: 223, startPoint y: 137, endPoint x: 85, endPoint y: 134, distance: 137.6
click at [176, 134] on input "[PERSON_NAME]" at bounding box center [276, 141] width 201 height 14
paste input "[PERSON_NAME]"
drag, startPoint x: 240, startPoint y: 275, endPoint x: 46, endPoint y: 242, distance: 197.0
click at [176, 267] on input "[PHONE_NUMBER]" at bounding box center [276, 274] width 200 height 14
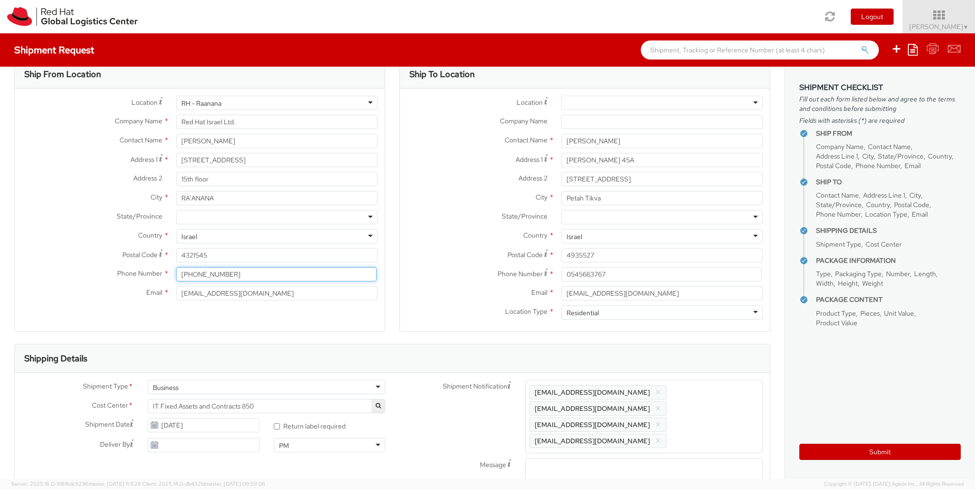
paste input "[PHONE_NUMBER]"
click at [44, 240] on label "Country *" at bounding box center [92, 235] width 154 height 12
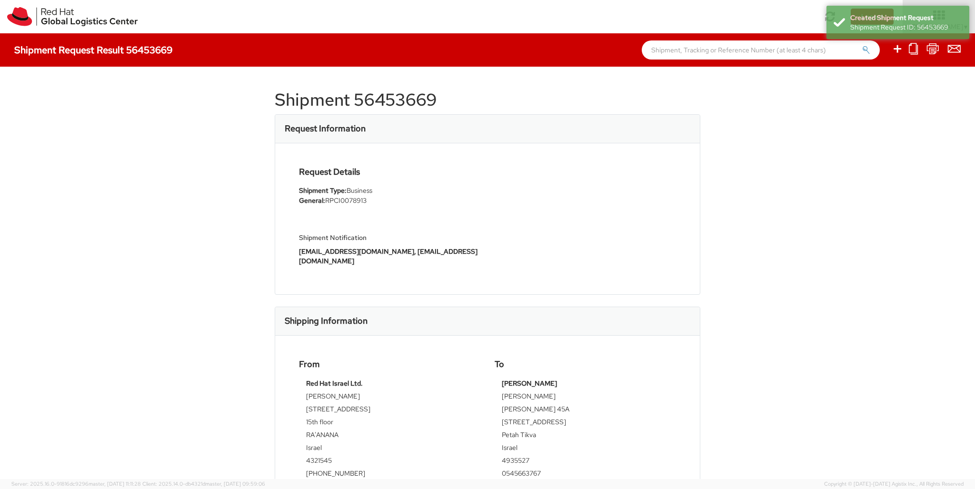
click at [403, 107] on h1 "Shipment 56453669" at bounding box center [488, 99] width 426 height 19
copy h1 "56453669"
click at [898, 50] on icon at bounding box center [897, 49] width 11 height 12
